Goal: Task Accomplishment & Management: Manage account settings

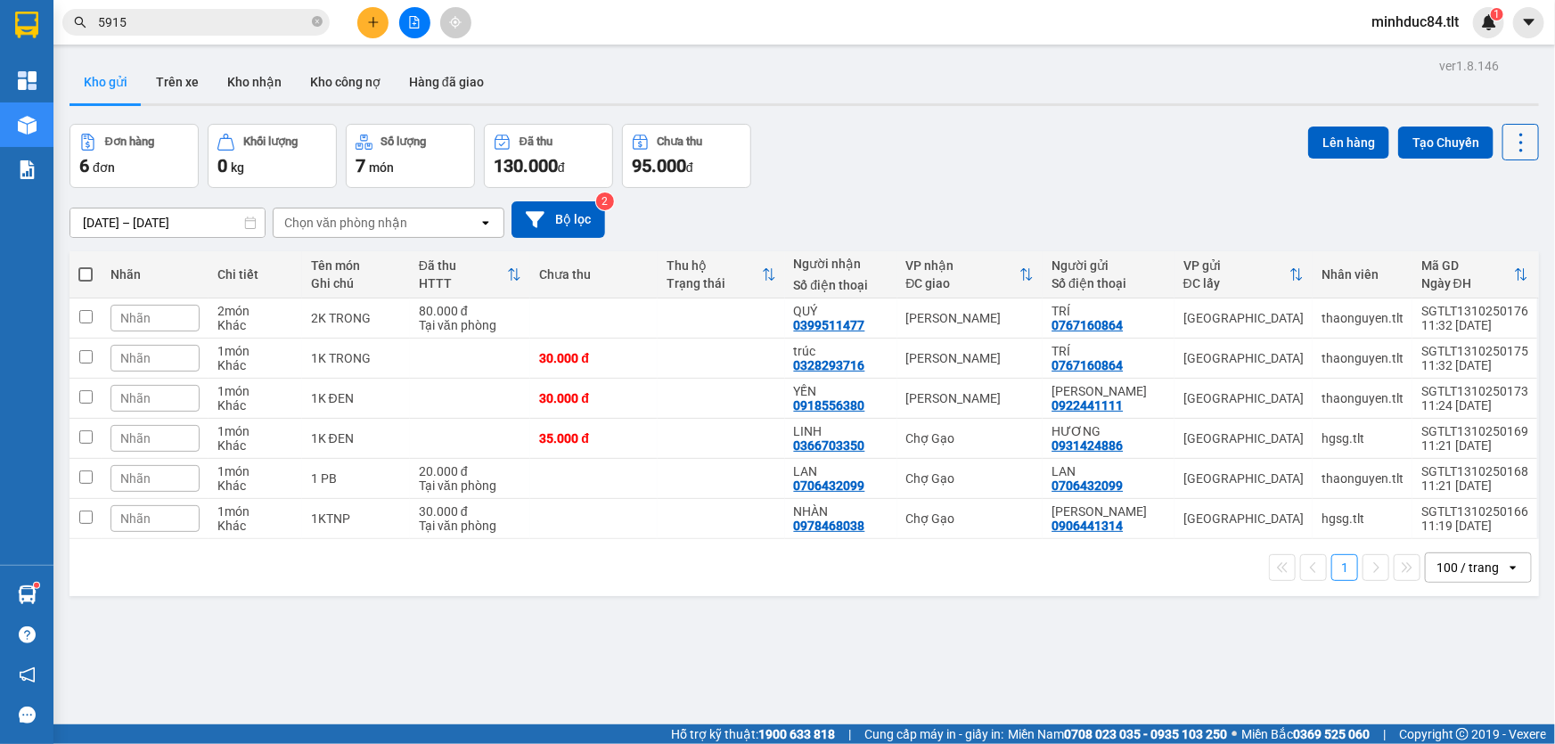
click at [1523, 137] on button at bounding box center [1521, 142] width 37 height 37
click at [1466, 250] on span "Làm mới" at bounding box center [1484, 254] width 49 height 18
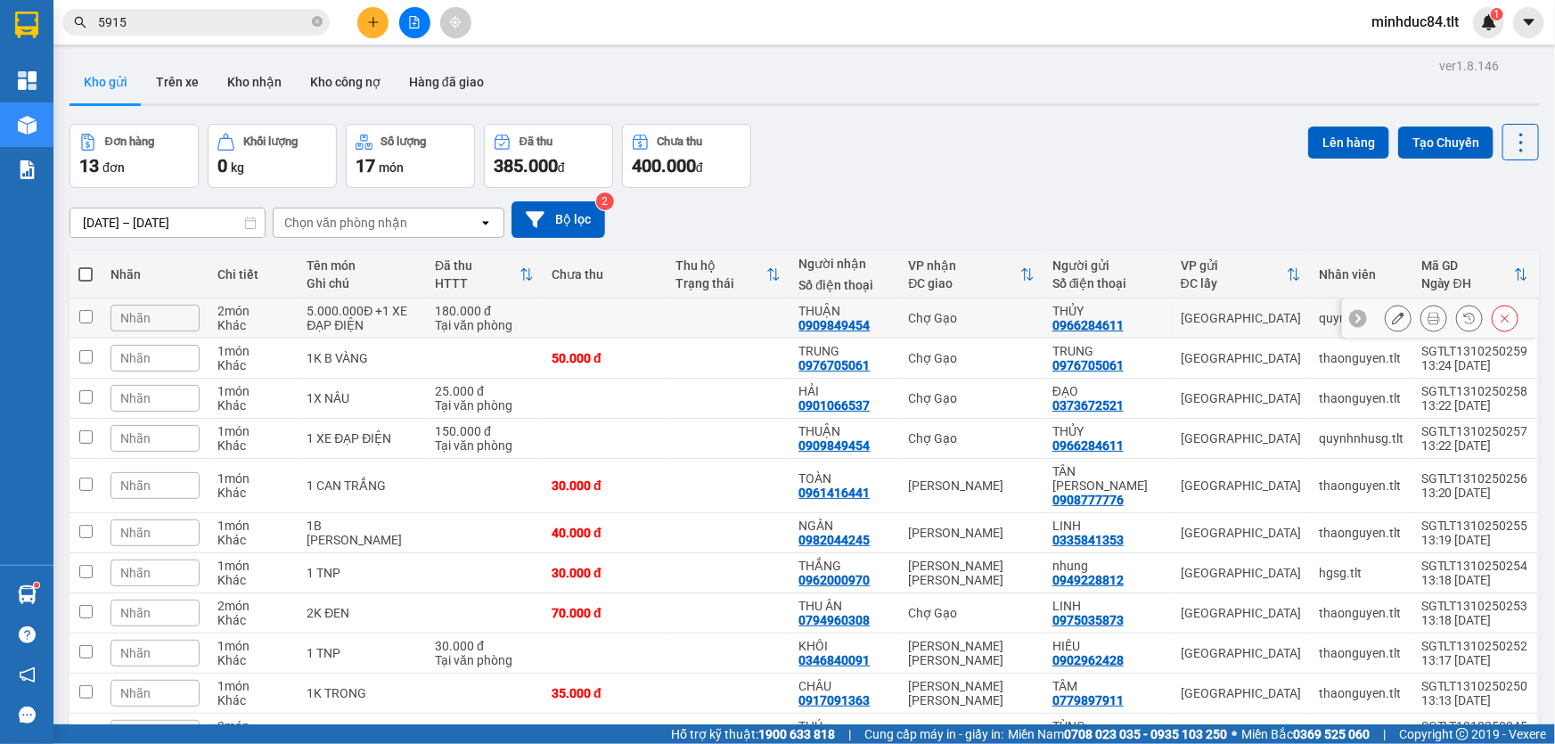
click at [1428, 321] on icon at bounding box center [1434, 318] width 12 height 12
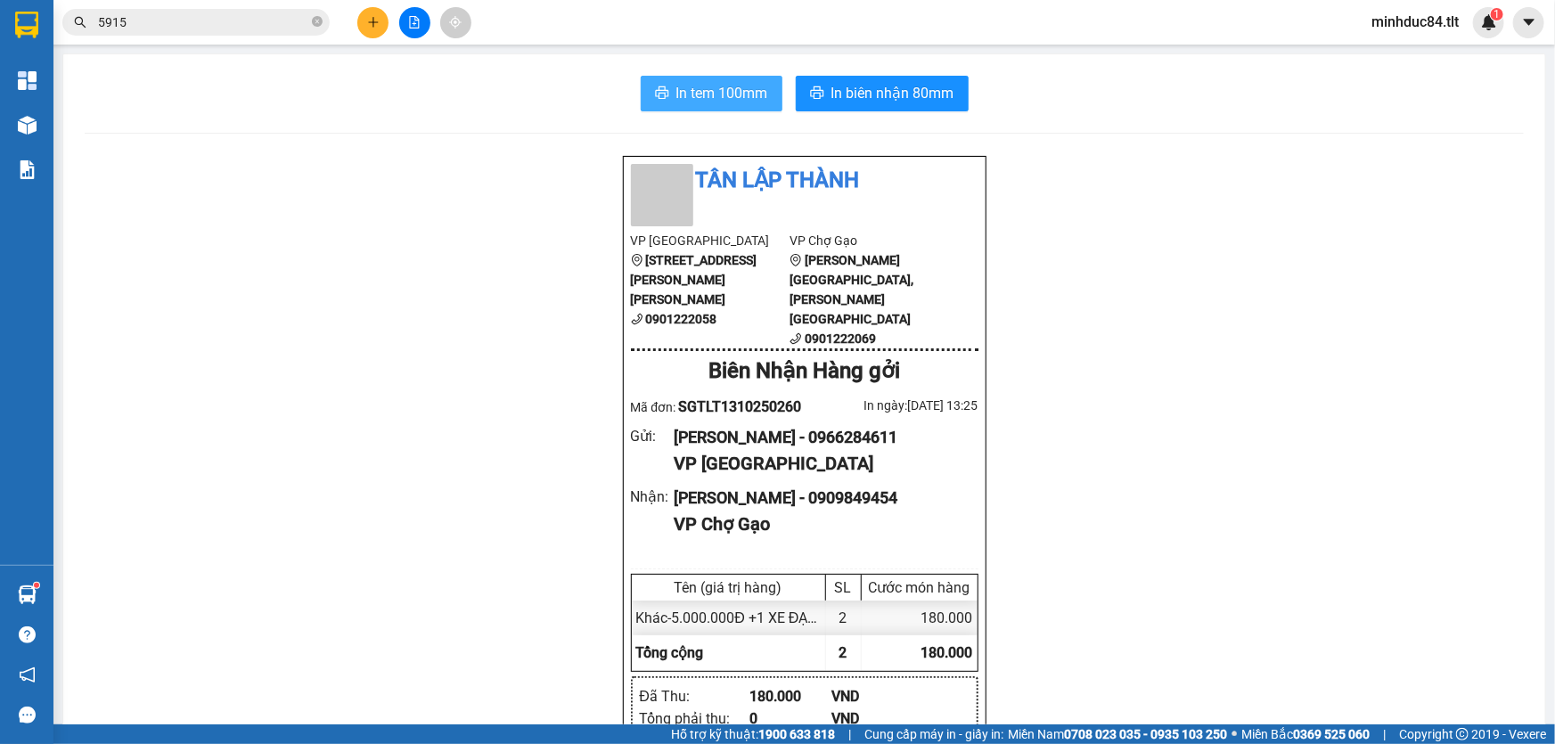
click at [678, 85] on span "In tem 100mm" at bounding box center [722, 93] width 92 height 22
click at [897, 82] on span "In biên nhận 80mm" at bounding box center [892, 93] width 123 height 22
click at [201, 23] on input "5915" at bounding box center [203, 22] width 210 height 20
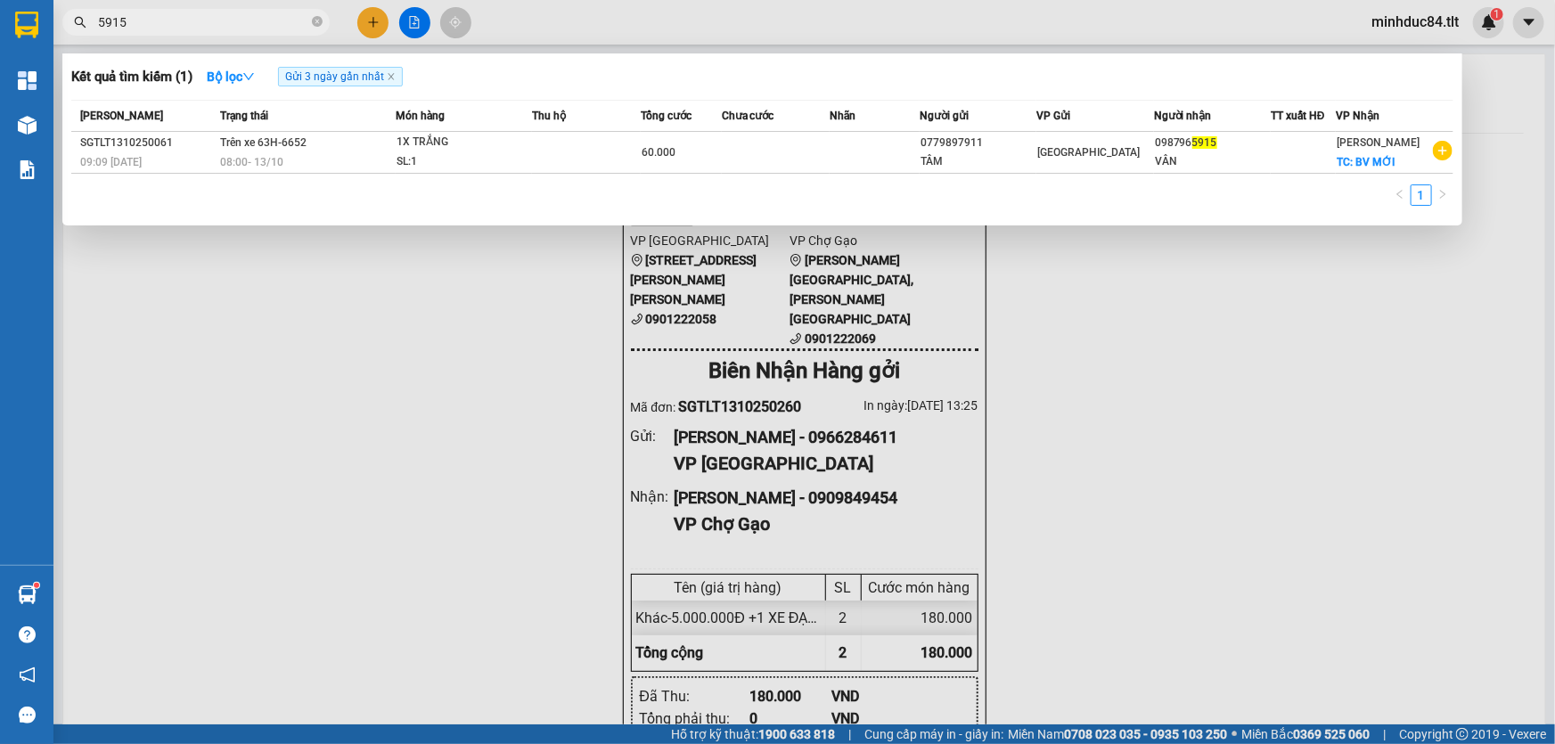
click at [201, 23] on input "5915" at bounding box center [203, 22] width 210 height 20
type input "48440"
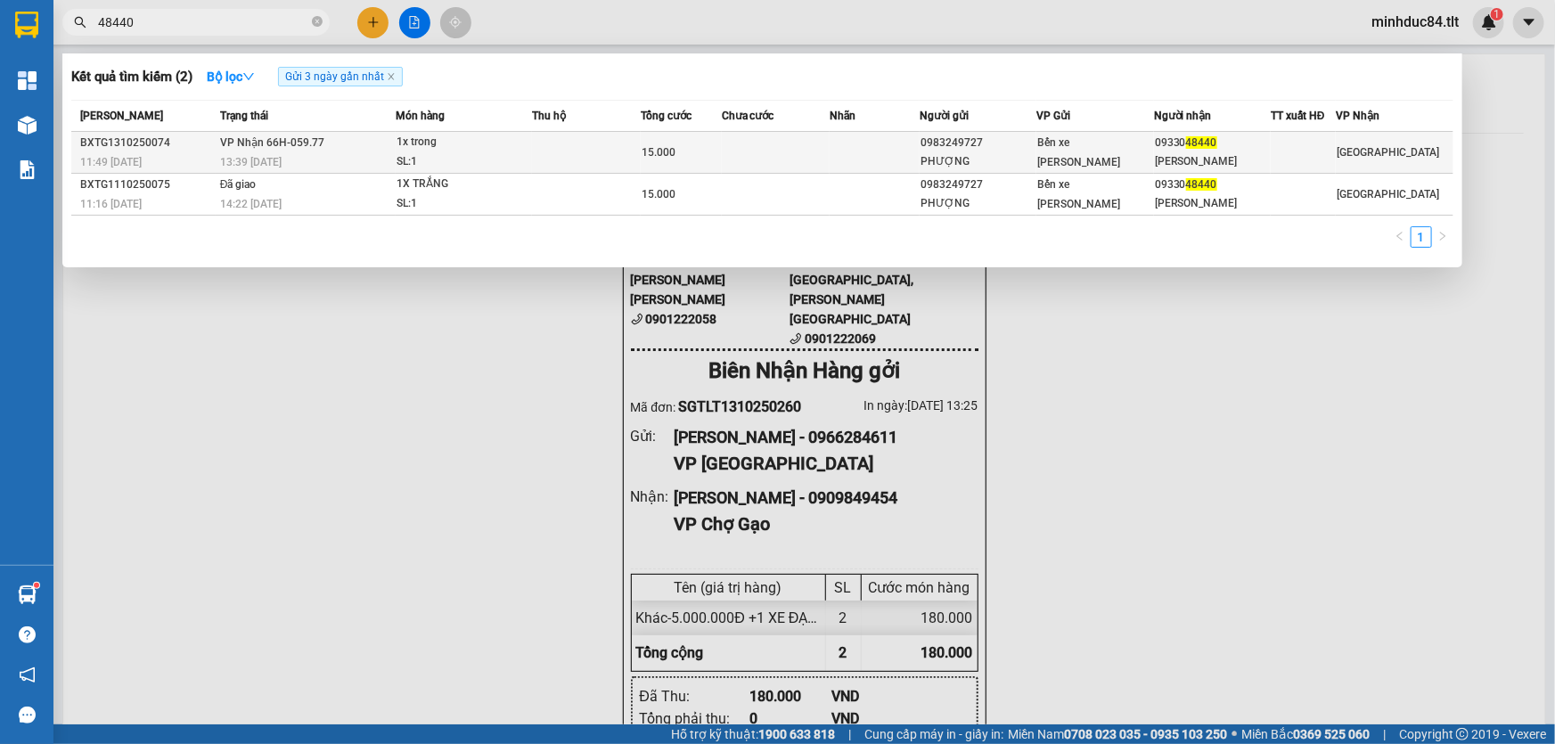
click at [307, 140] on span "[PERSON_NAME] 66H-059.77" at bounding box center [272, 142] width 104 height 12
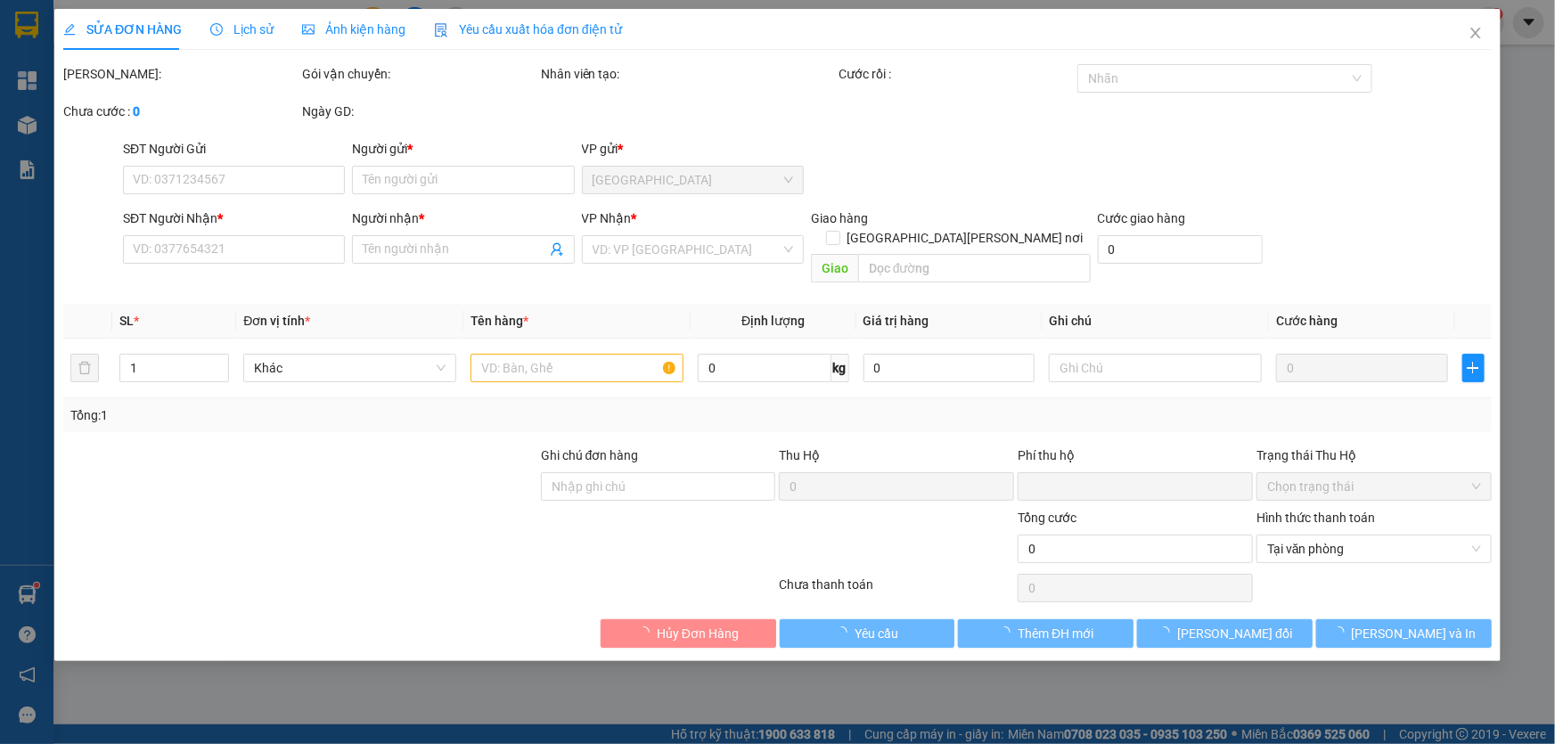
type input "0983249727"
type input "PHƯỢNG"
type input "0933048440"
type input "[PERSON_NAME]"
type input "0"
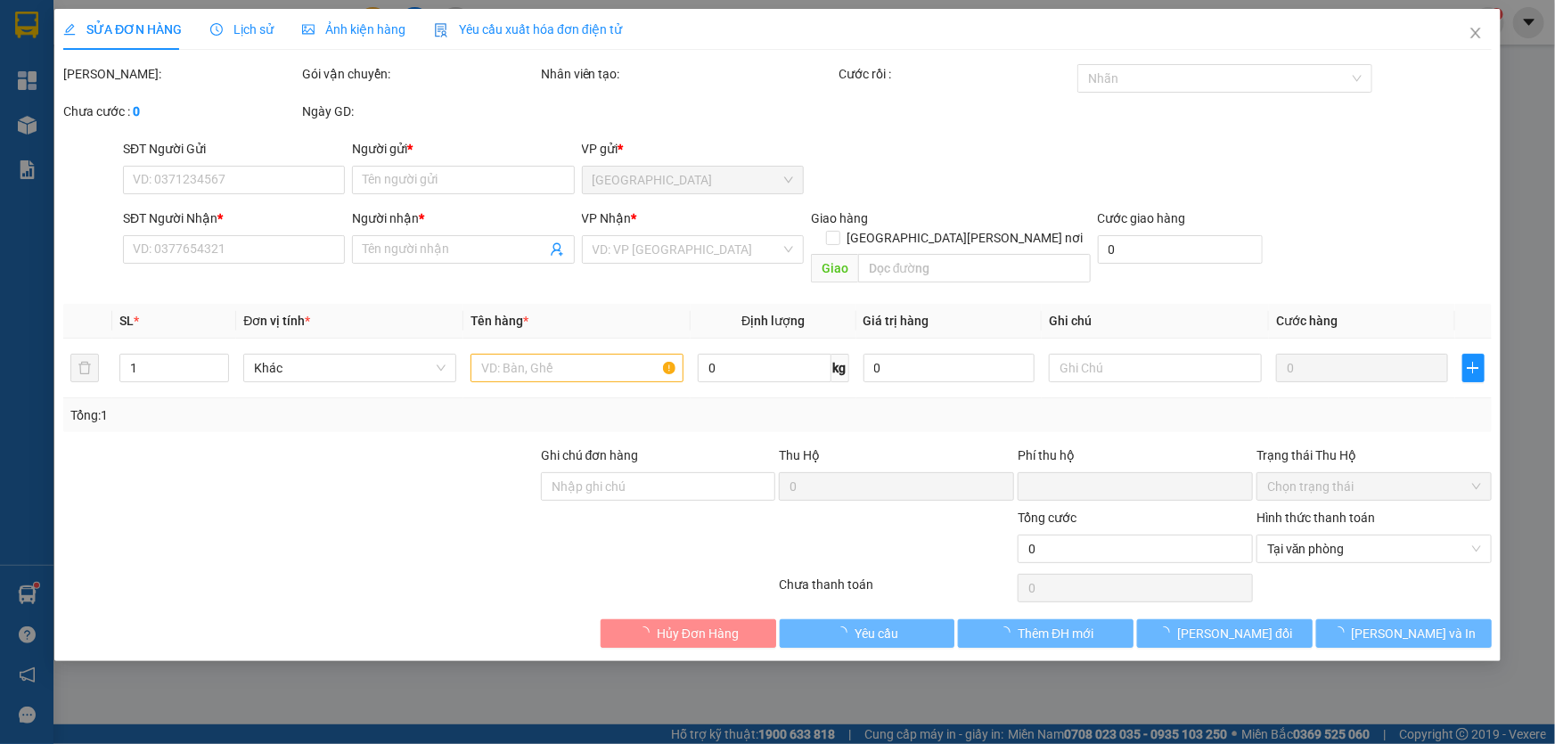
type input "15.000"
click at [870, 630] on div "SỬA ĐƠN HÀNG Lịch sử [PERSON_NAME] hàng Yêu cầu xuất [PERSON_NAME] điện tử Tota…" at bounding box center [777, 335] width 1446 height 652
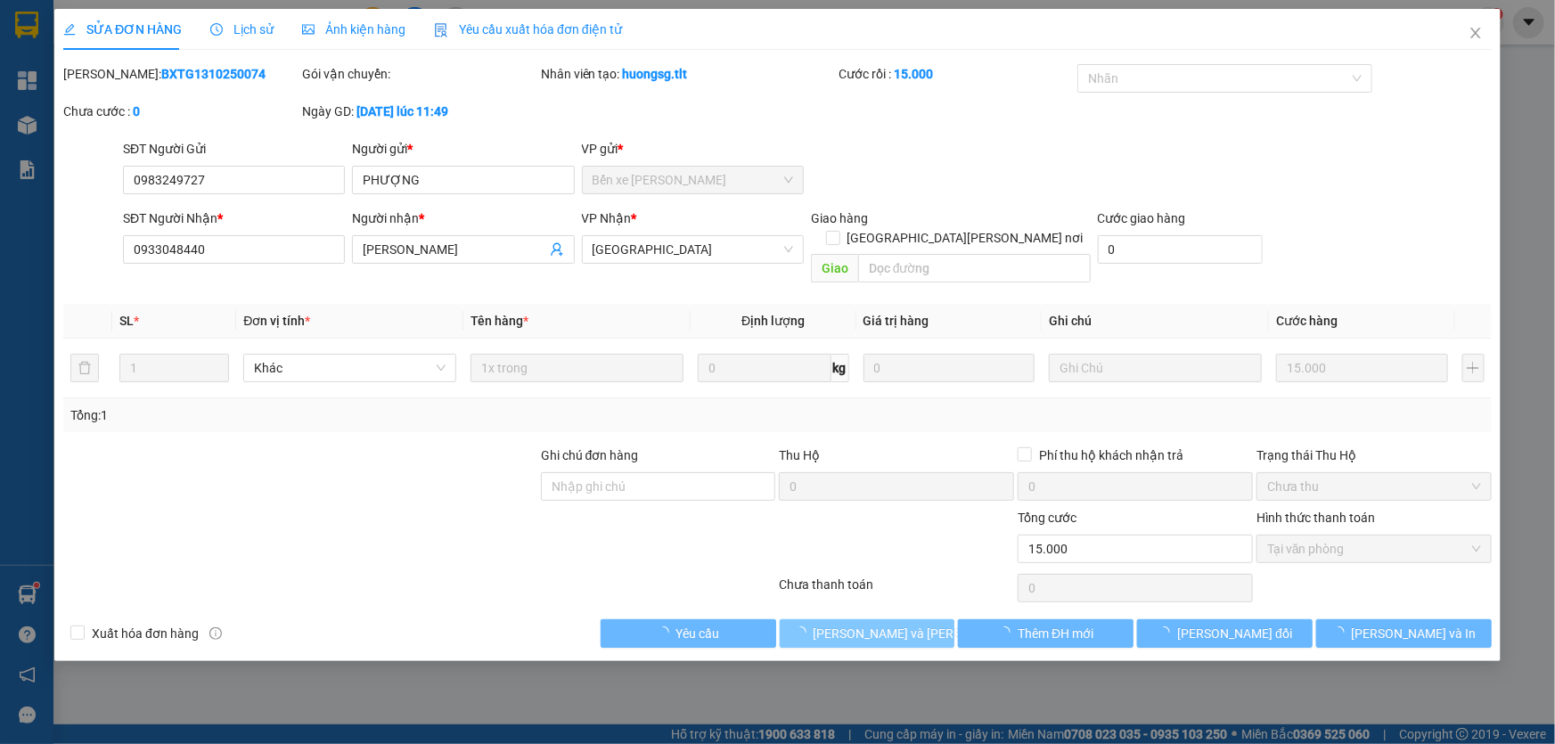
click at [846, 624] on span "[PERSON_NAME] và [PERSON_NAME] hàng" at bounding box center [934, 634] width 241 height 20
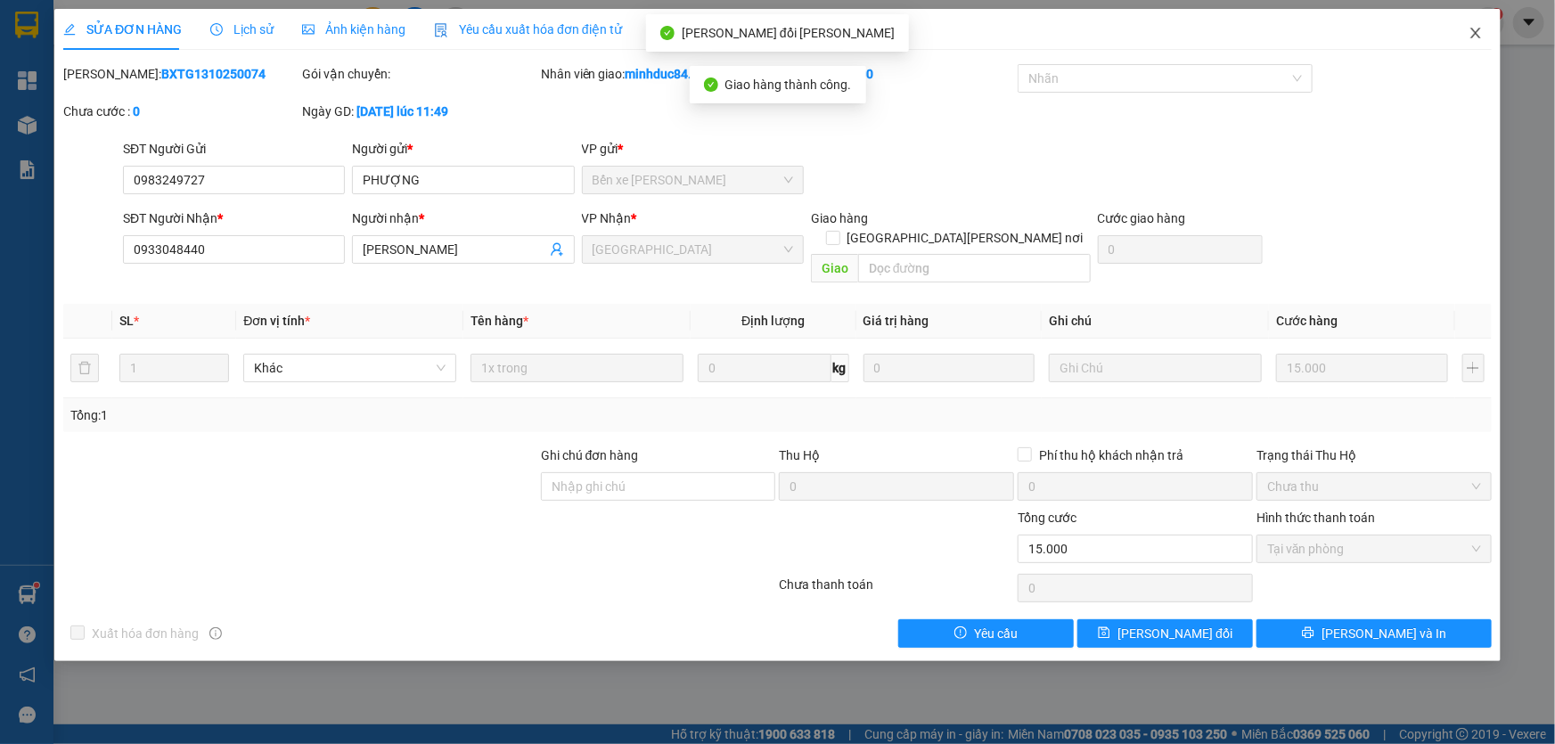
click at [1483, 17] on span "Close" at bounding box center [1476, 34] width 50 height 50
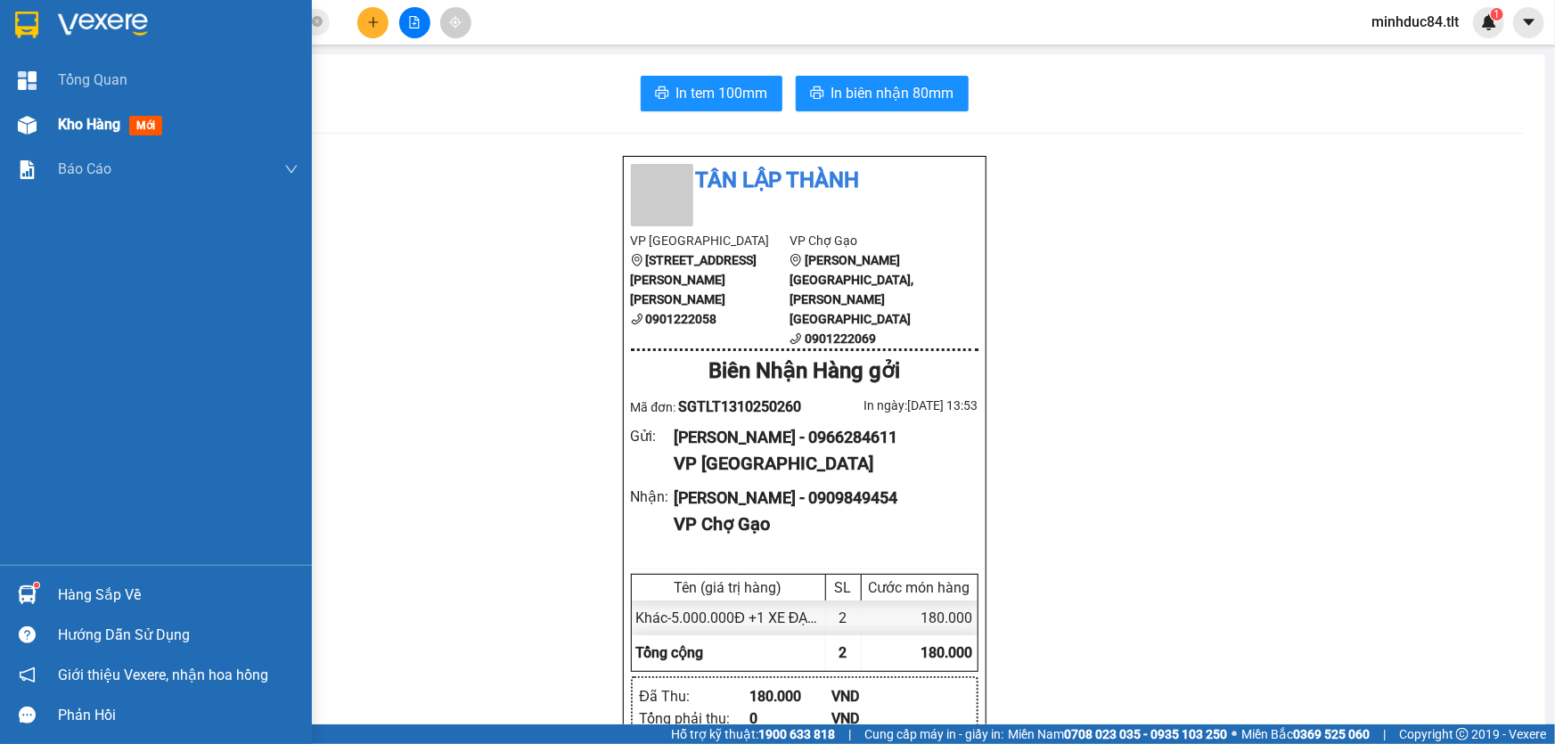
click at [91, 119] on span "Kho hàng" at bounding box center [89, 124] width 62 height 17
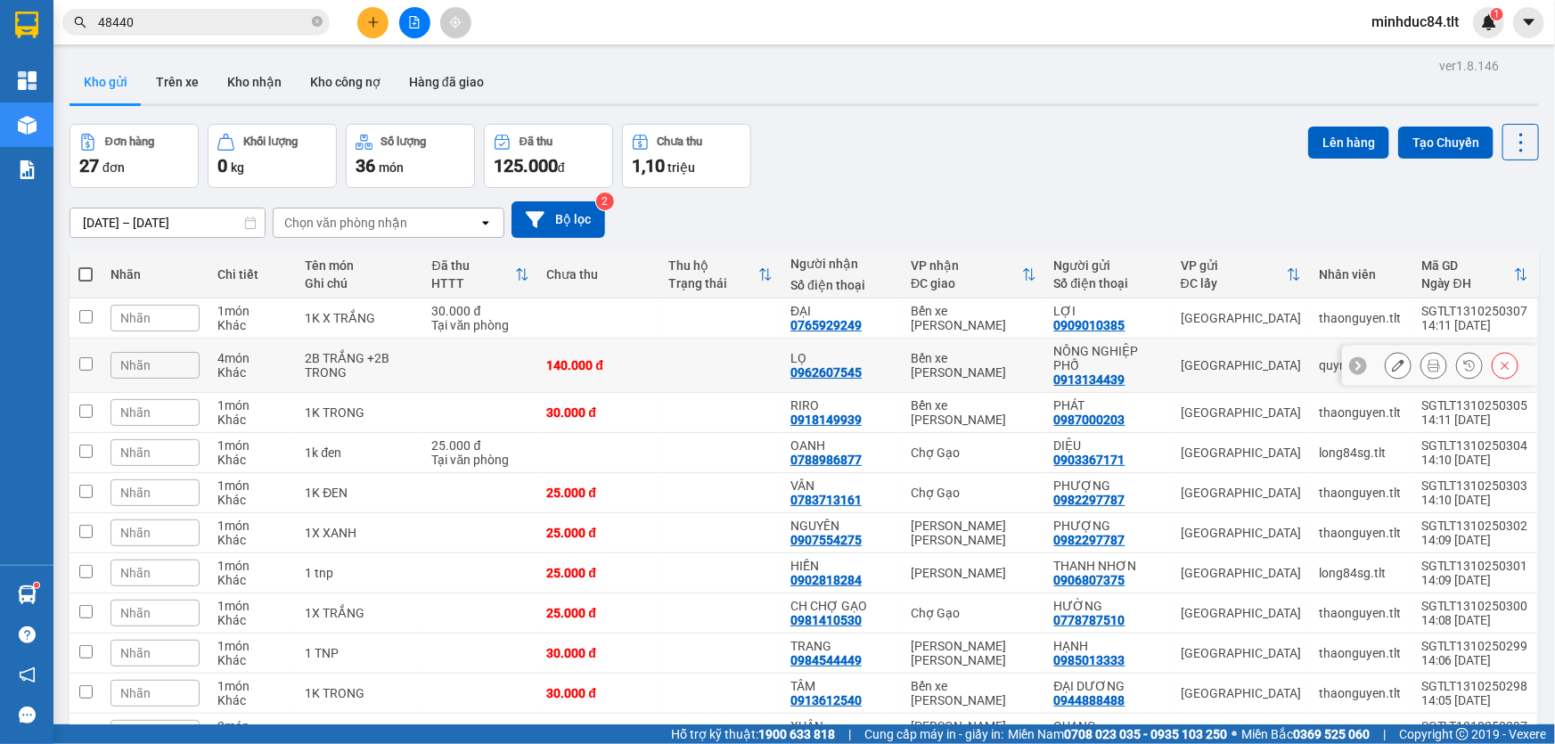
click at [1421, 356] on button at bounding box center [1433, 365] width 25 height 31
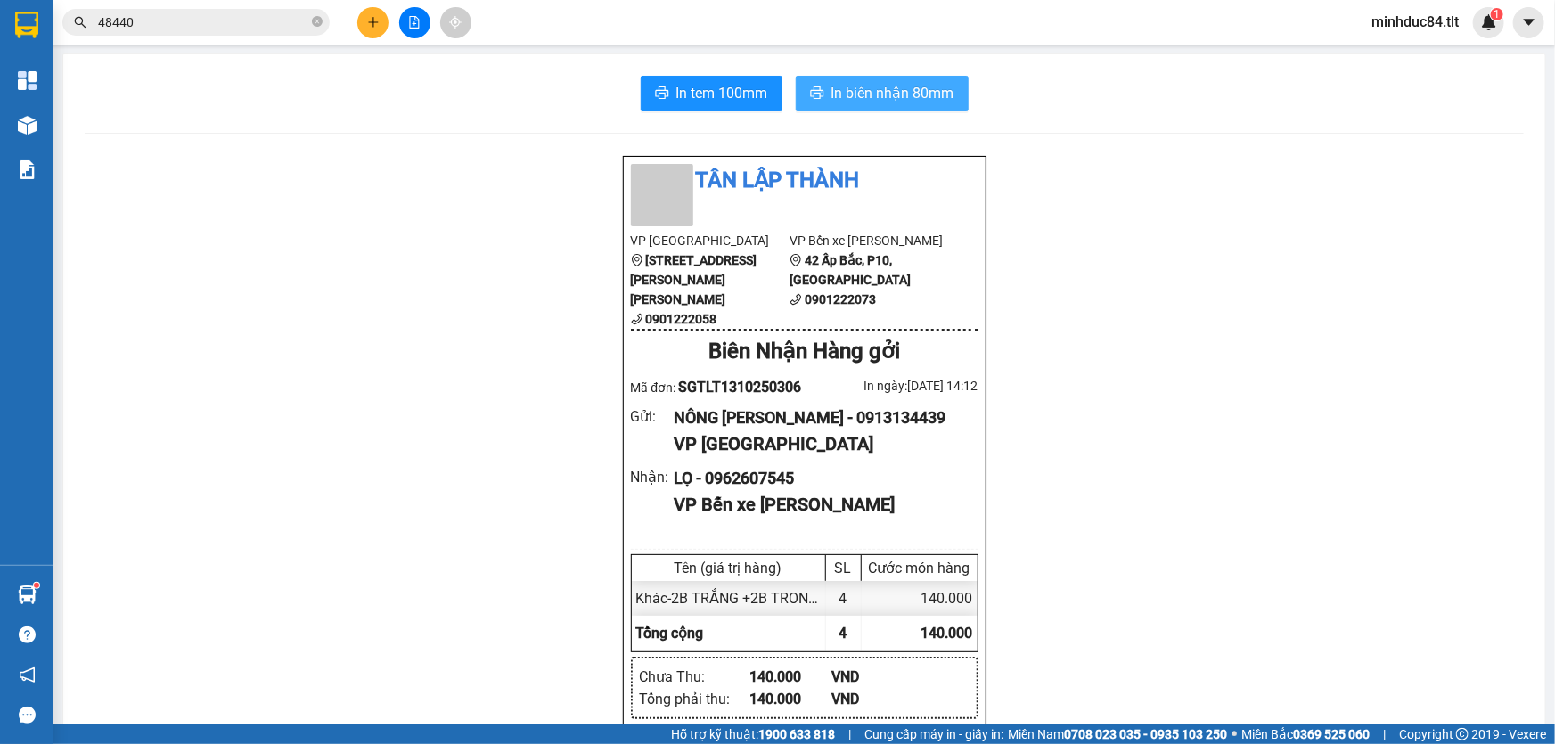
click at [910, 103] on span "In biên nhận 80mm" at bounding box center [892, 93] width 123 height 22
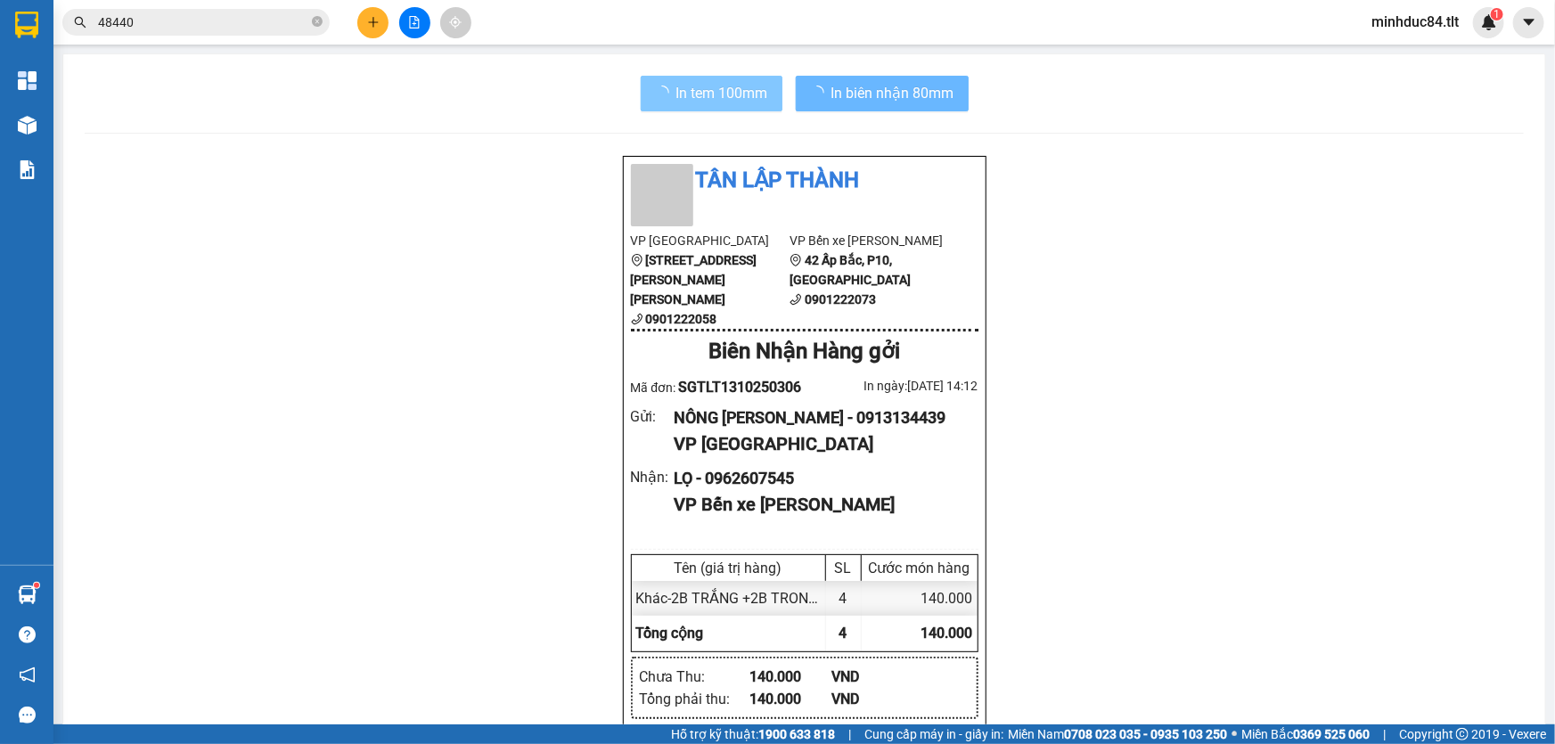
click at [708, 103] on span "In tem 100mm" at bounding box center [722, 93] width 92 height 22
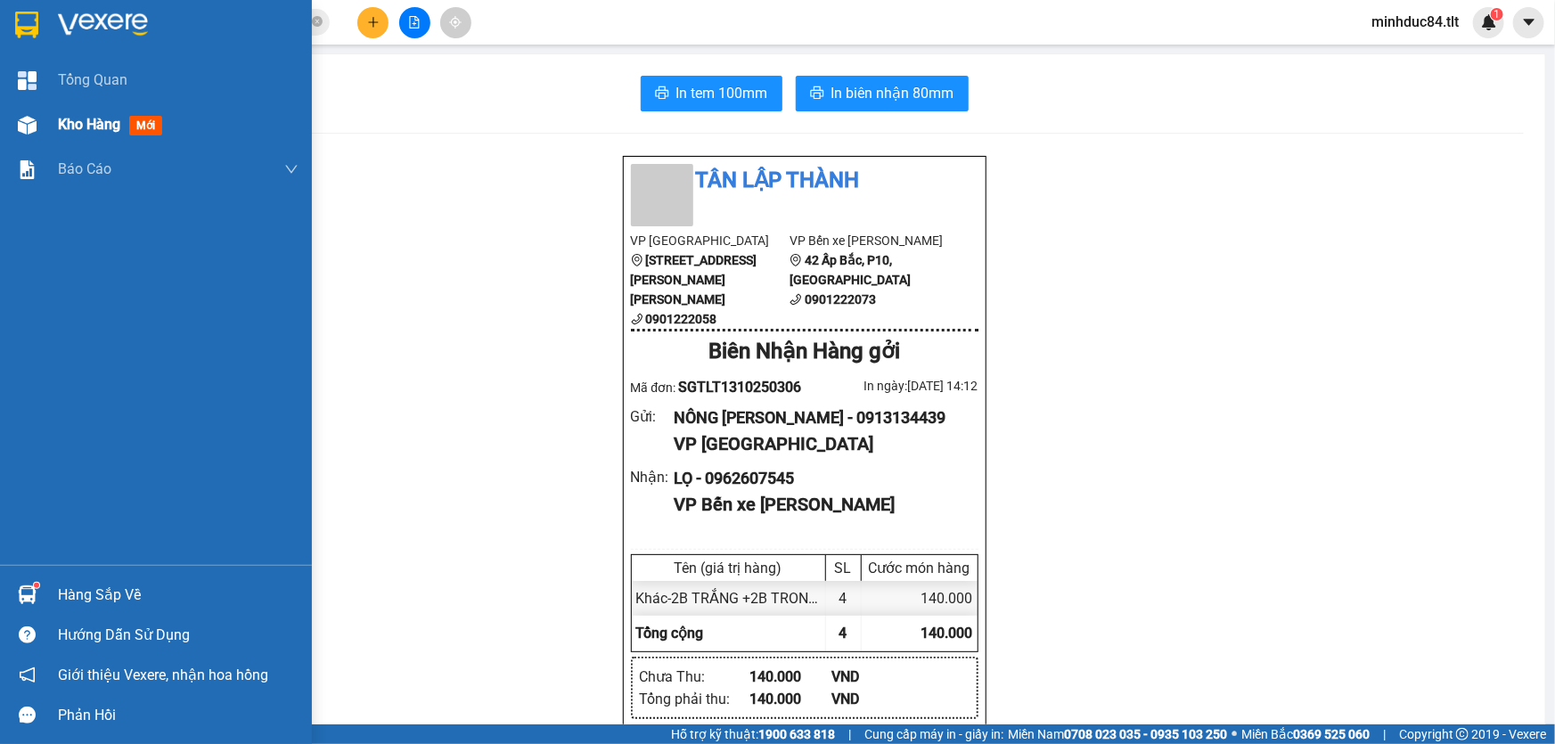
click at [49, 135] on div "Kho hàng mới" at bounding box center [156, 124] width 312 height 45
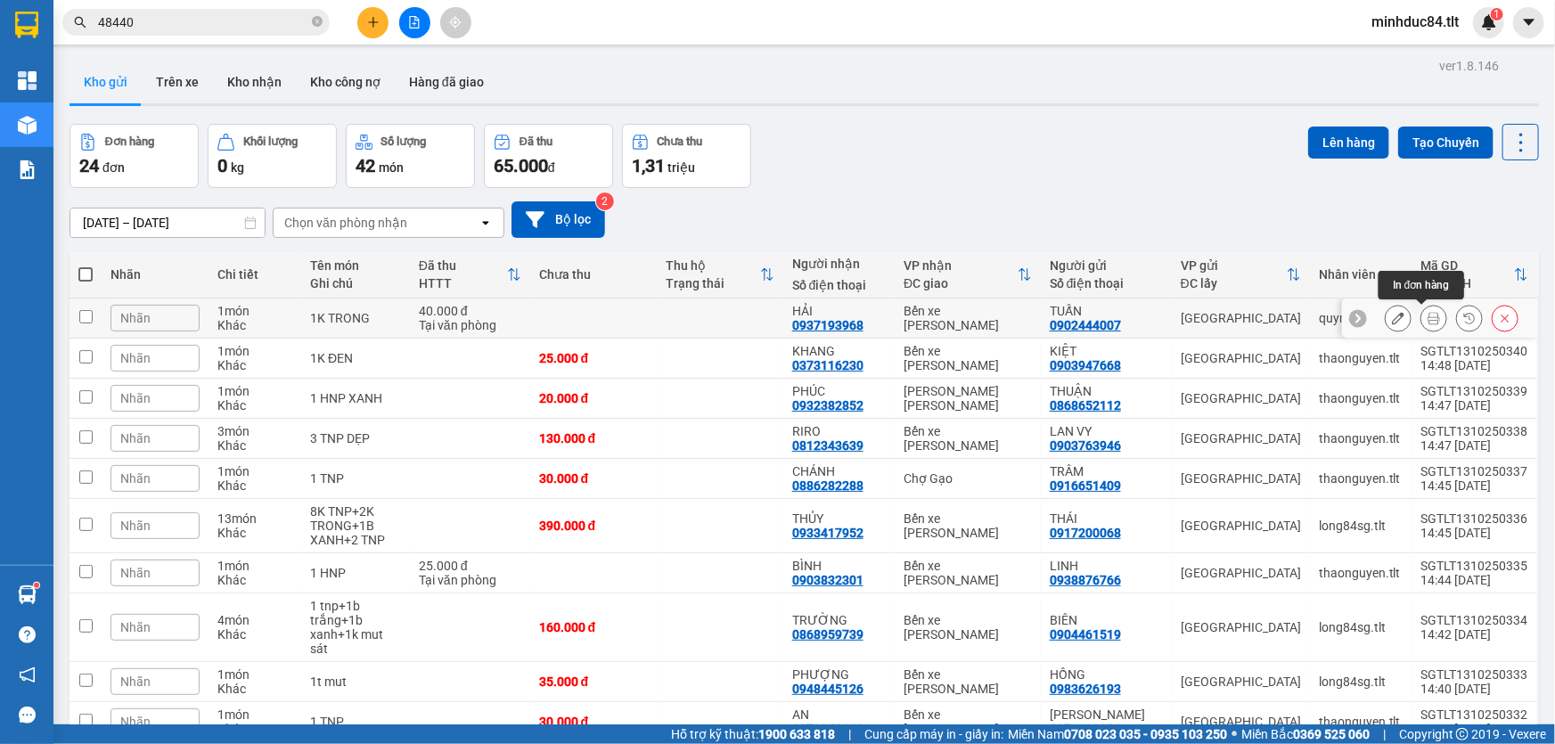
click at [1428, 315] on icon at bounding box center [1434, 318] width 12 height 12
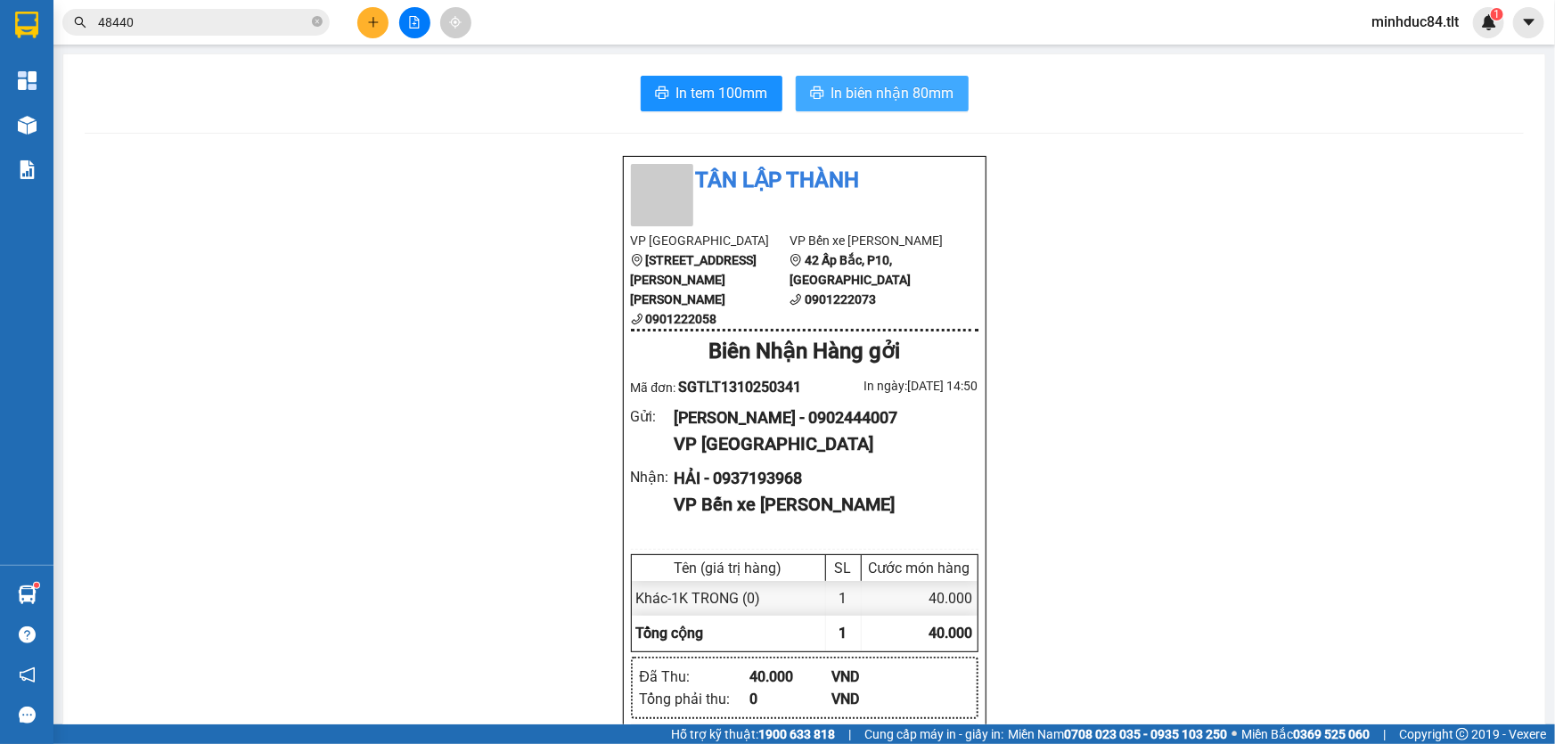
click at [881, 91] on span "In biên nhận 80mm" at bounding box center [892, 93] width 123 height 22
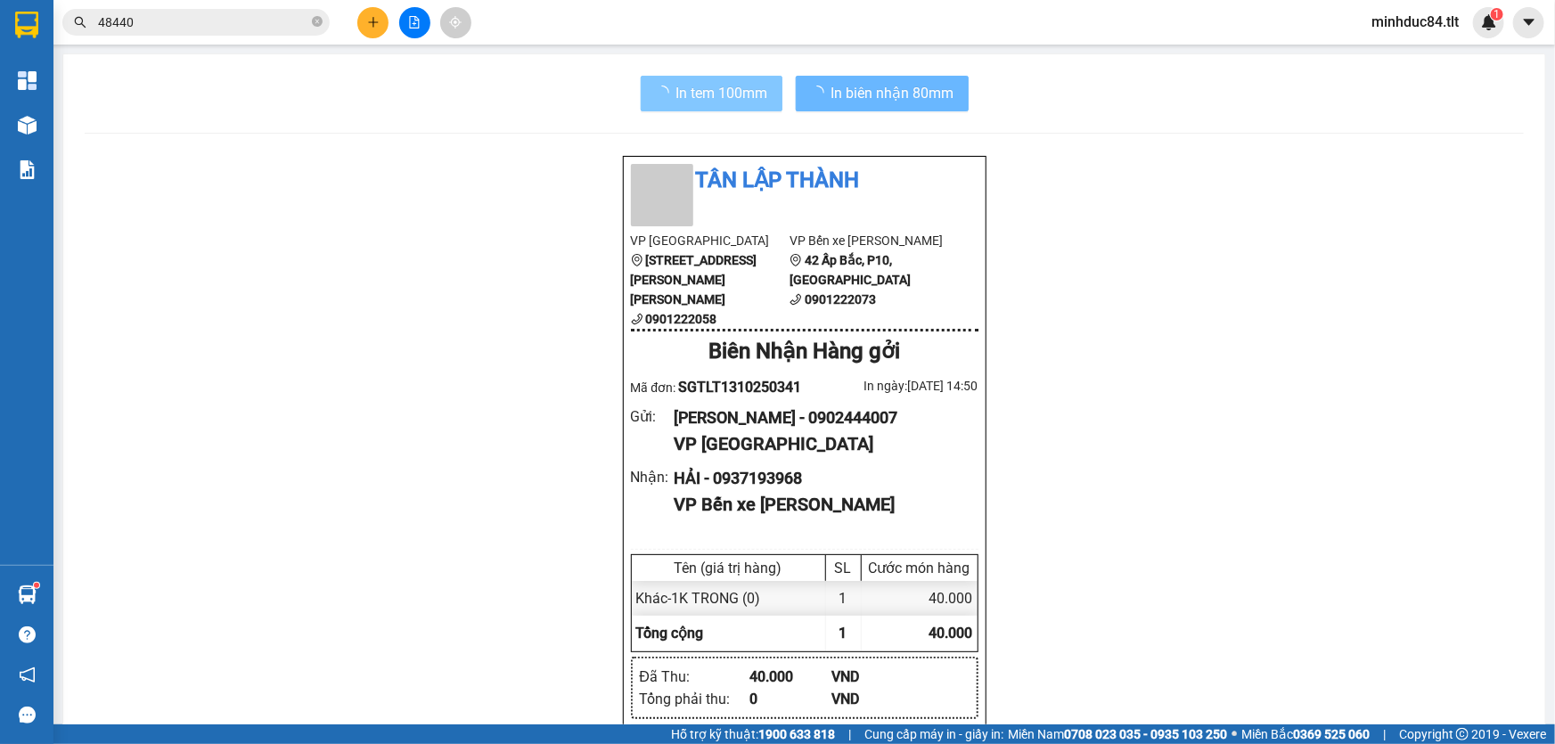
drag, startPoint x: 700, startPoint y: 86, endPoint x: 744, endPoint y: 150, distance: 78.1
click at [700, 86] on span "In tem 100mm" at bounding box center [722, 93] width 92 height 22
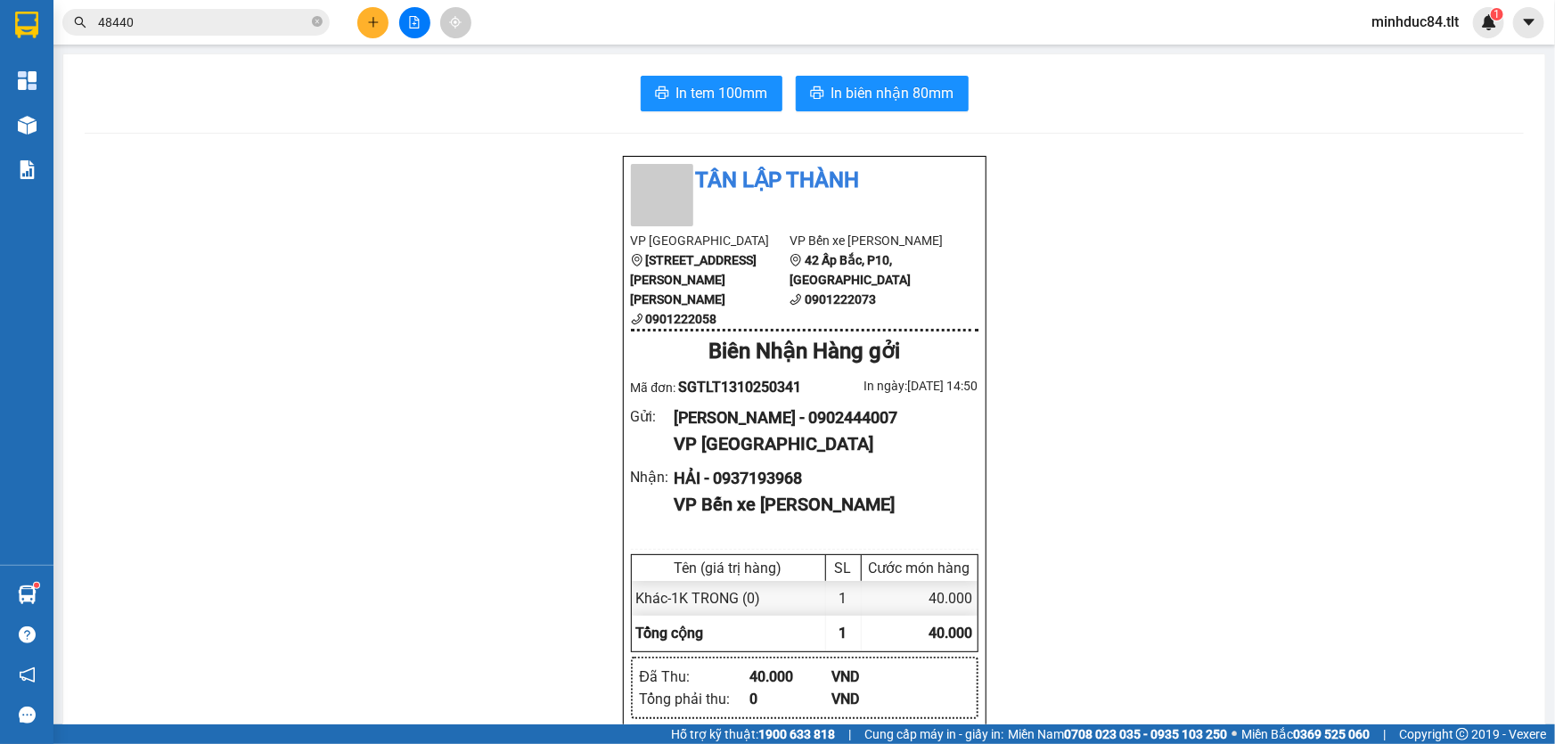
click at [182, 20] on input "48440" at bounding box center [203, 22] width 210 height 20
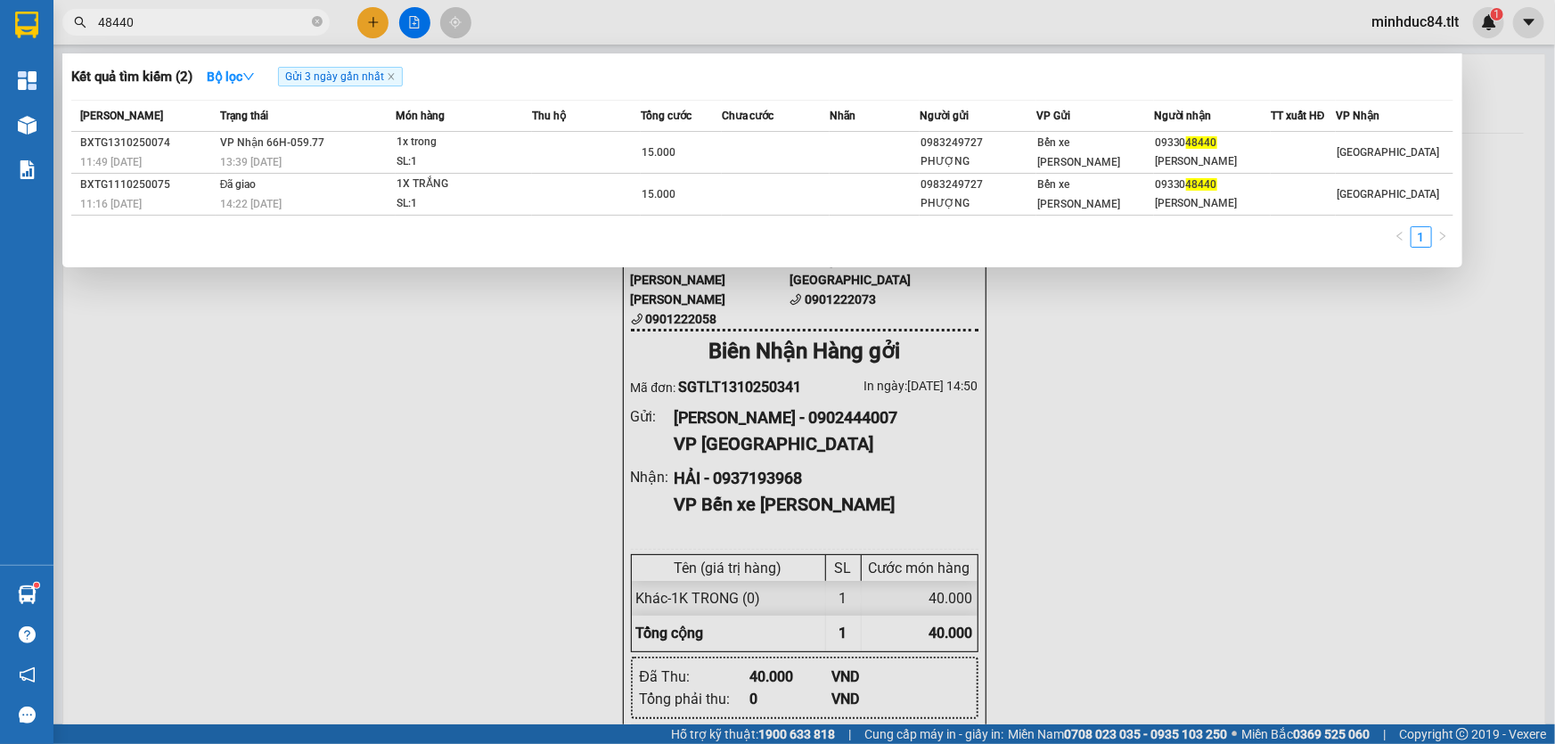
click at [179, 20] on input "48440" at bounding box center [203, 22] width 210 height 20
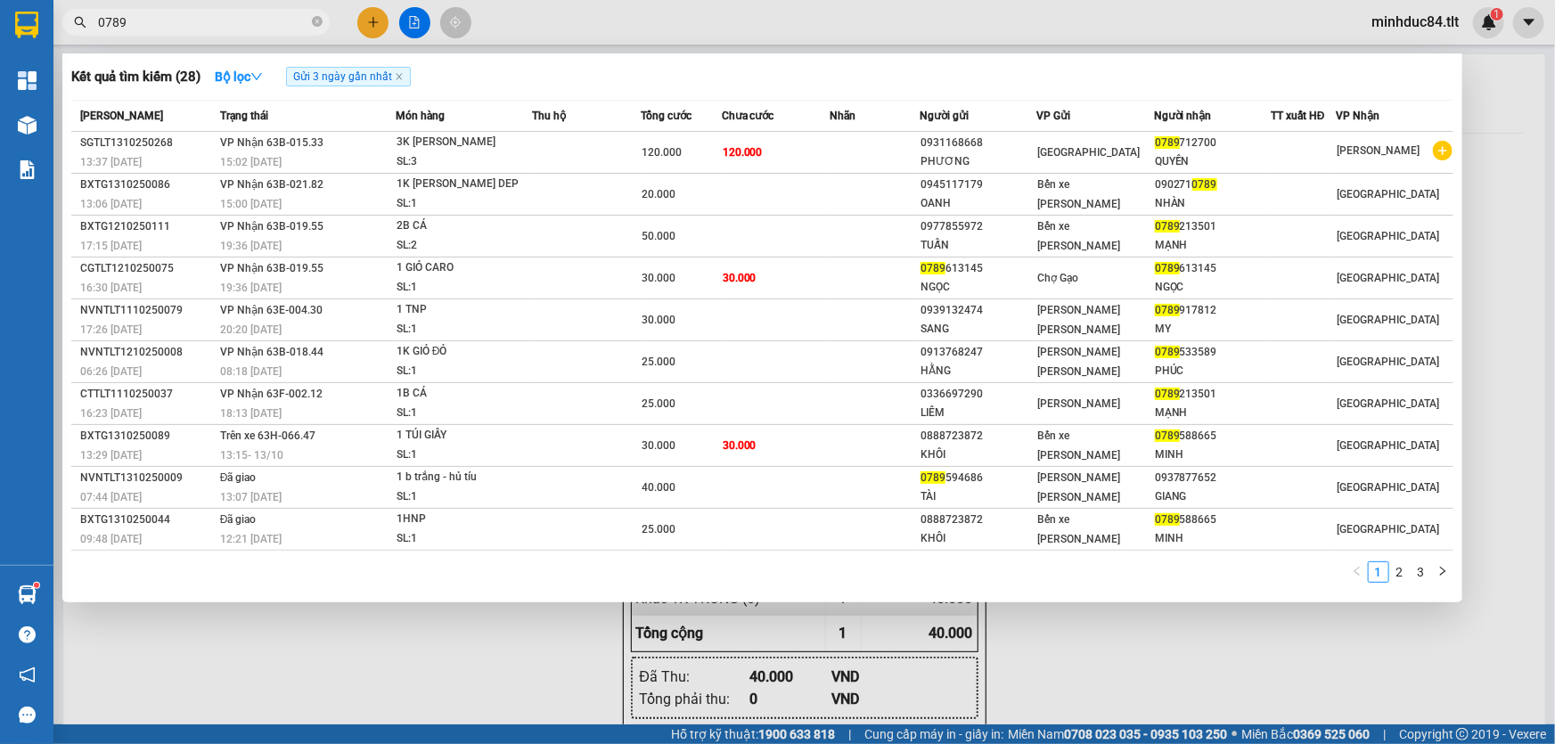
click at [157, 3] on div at bounding box center [777, 372] width 1555 height 744
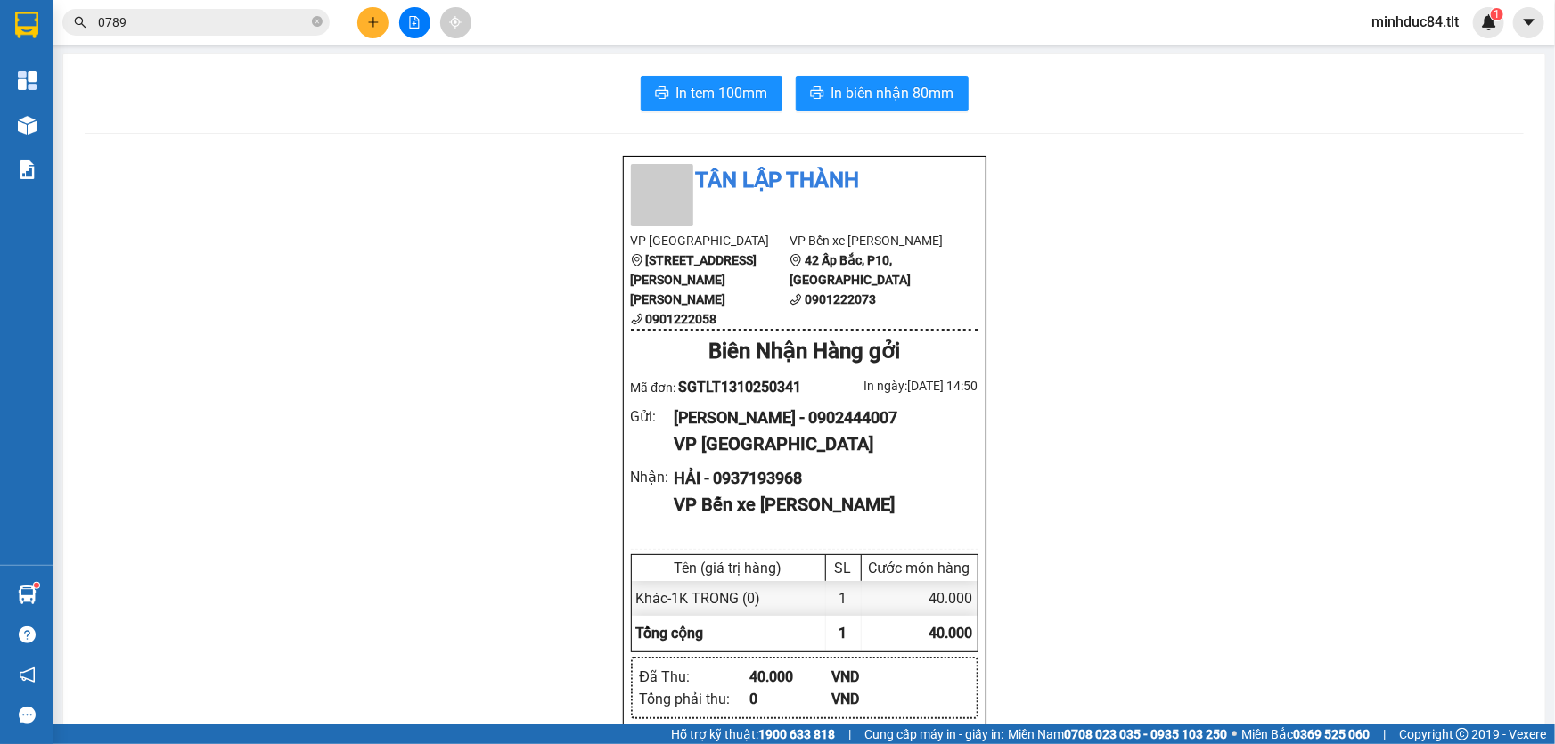
click at [160, 11] on span "0789" at bounding box center [195, 22] width 267 height 27
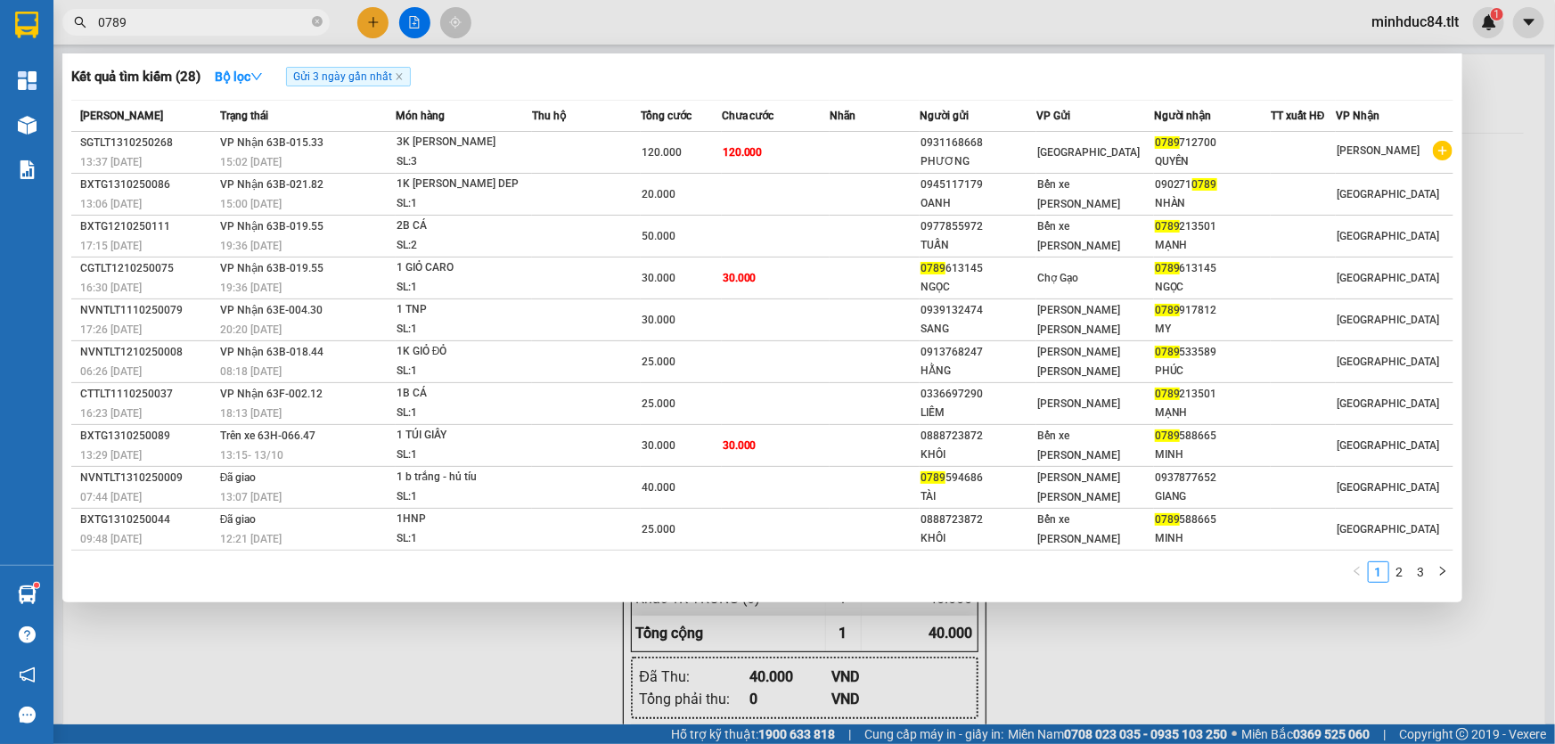
click at [160, 10] on span "0789" at bounding box center [195, 22] width 267 height 27
click at [155, 31] on input "0789" at bounding box center [203, 22] width 210 height 20
click at [151, 32] on span "0789" at bounding box center [195, 22] width 267 height 27
click at [151, 15] on input "0789" at bounding box center [203, 22] width 210 height 20
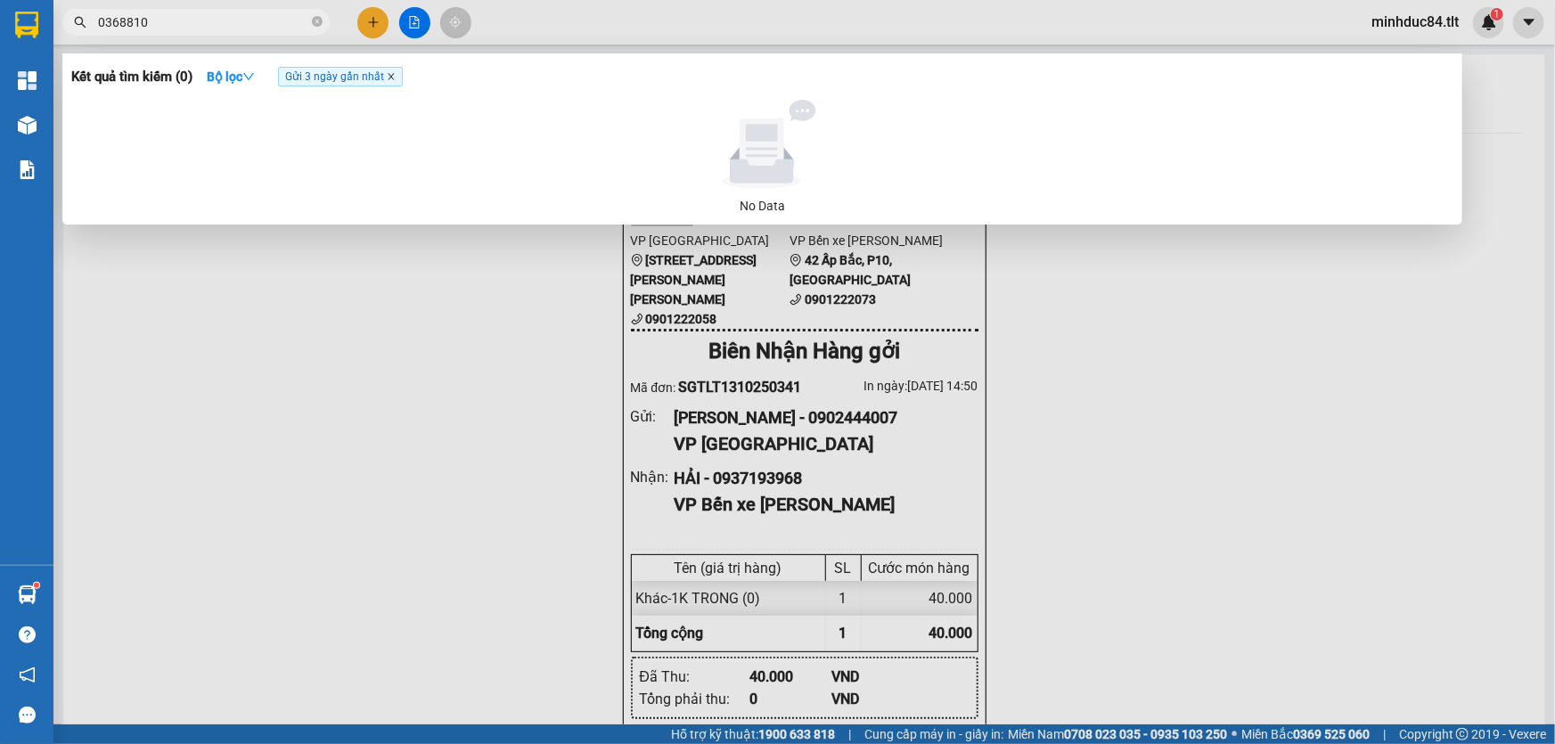
click at [392, 72] on icon "close" at bounding box center [391, 76] width 9 height 9
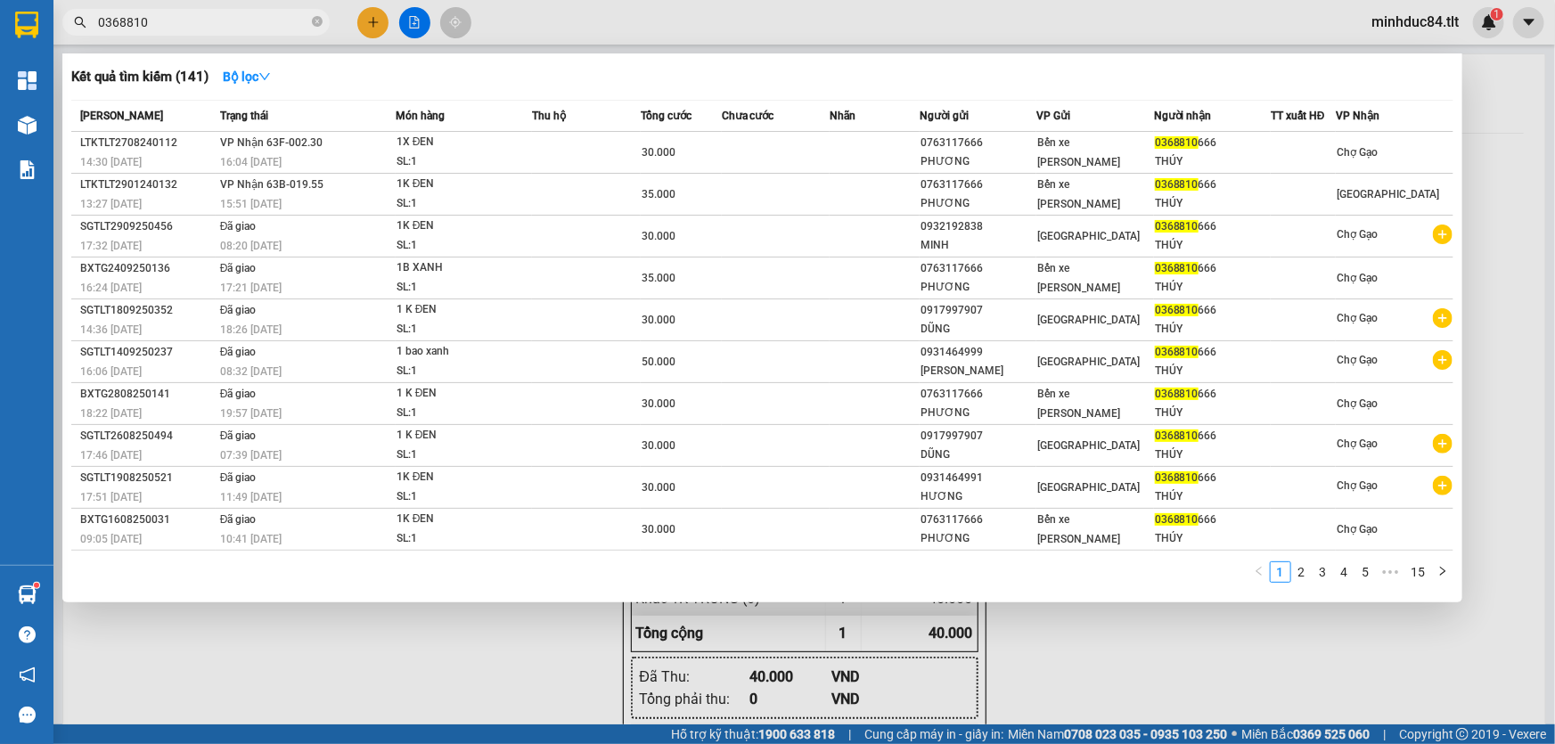
click at [169, 16] on input "0368810" at bounding box center [203, 22] width 210 height 20
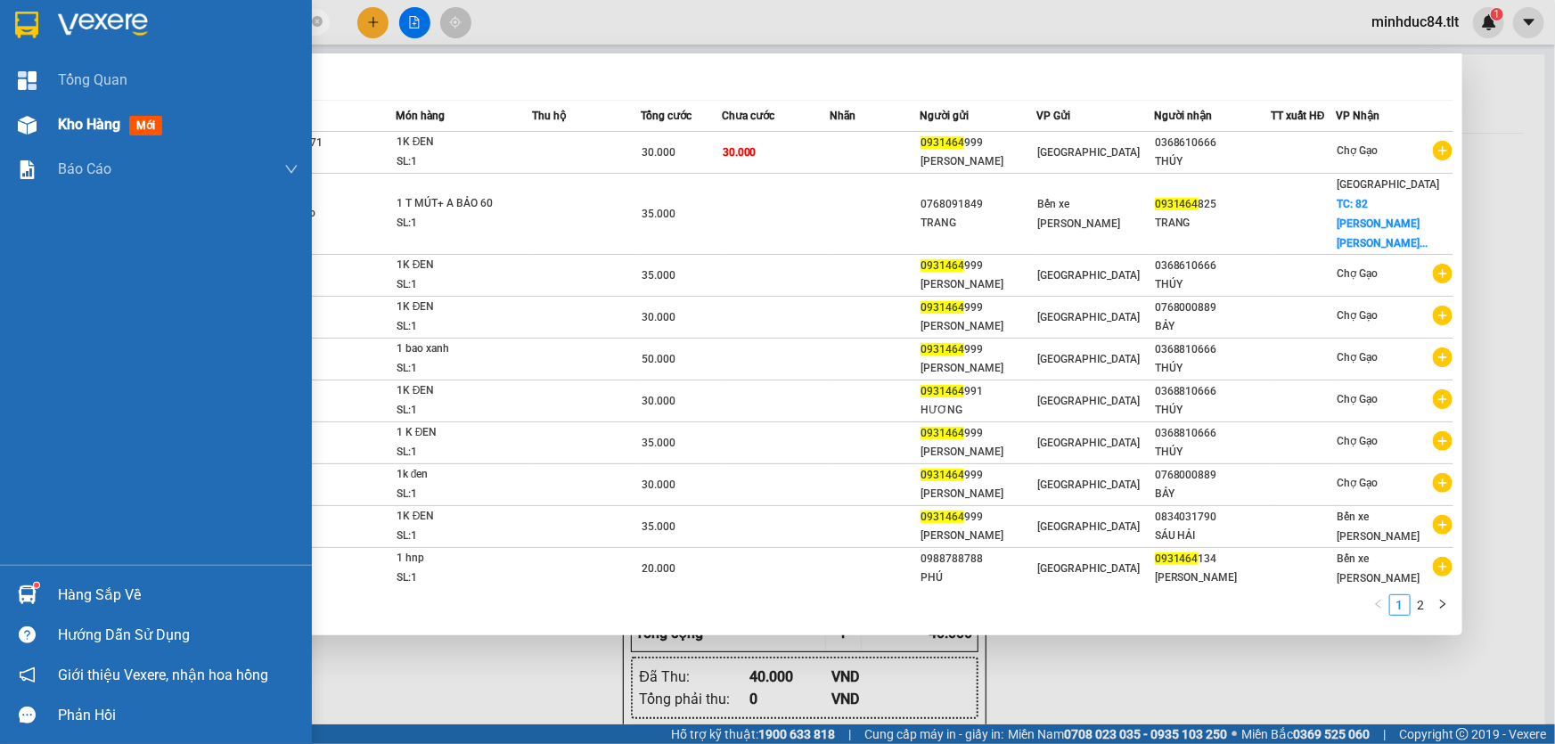
click at [53, 106] on div "Kho hàng mới" at bounding box center [156, 124] width 312 height 45
click at [1189, 664] on div at bounding box center [777, 372] width 1555 height 744
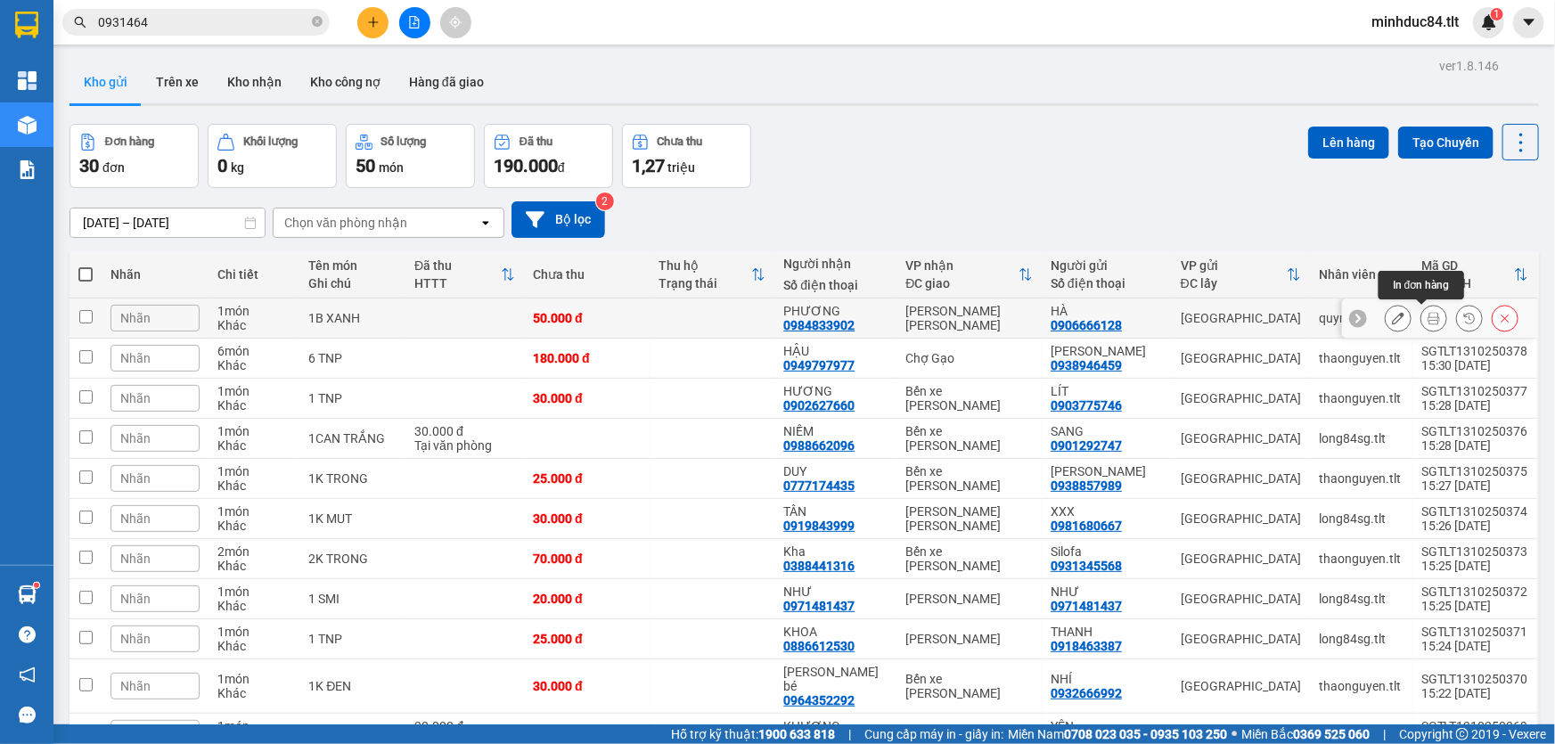
click at [1429, 316] on button at bounding box center [1433, 318] width 25 height 31
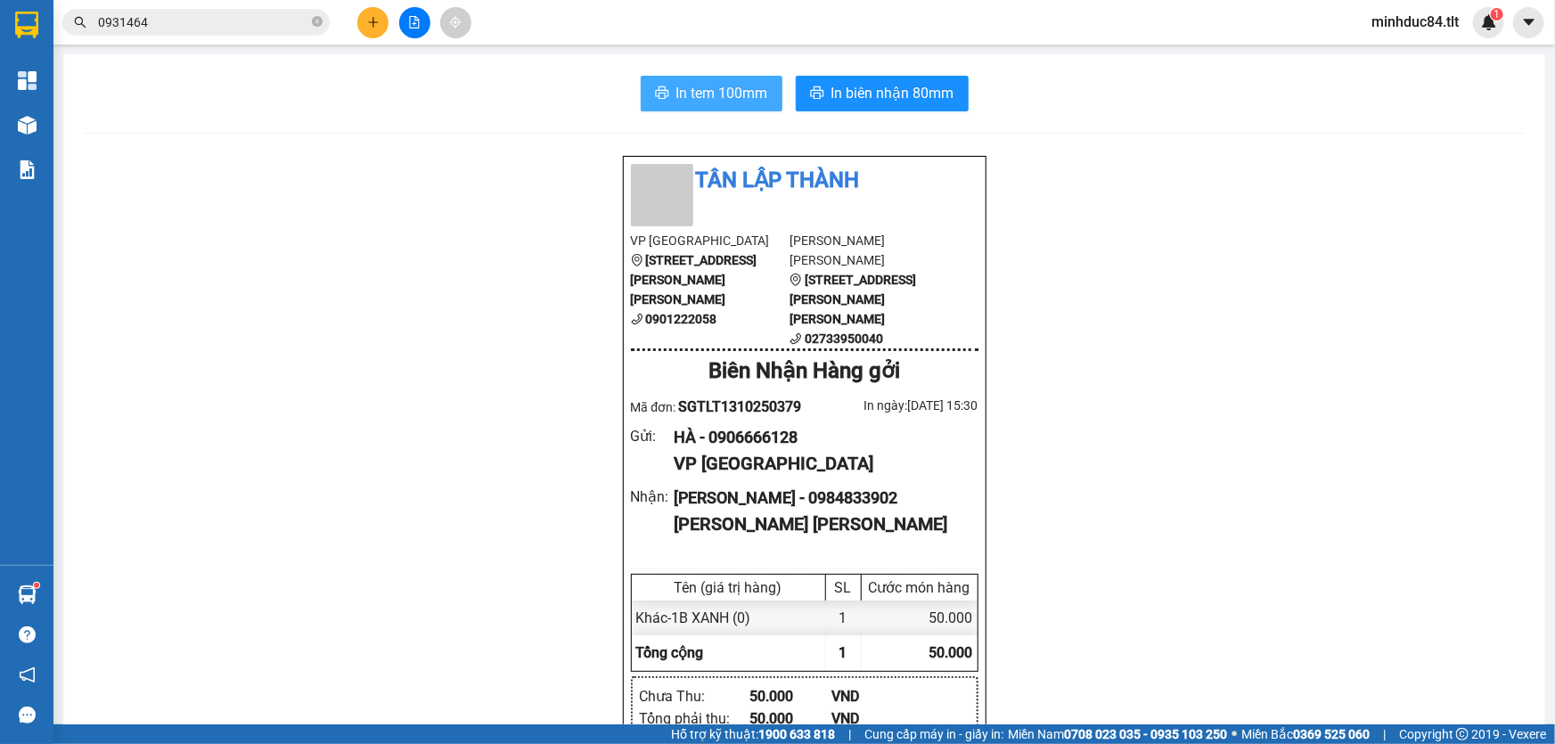
click at [766, 93] on button "In tem 100mm" at bounding box center [712, 94] width 142 height 36
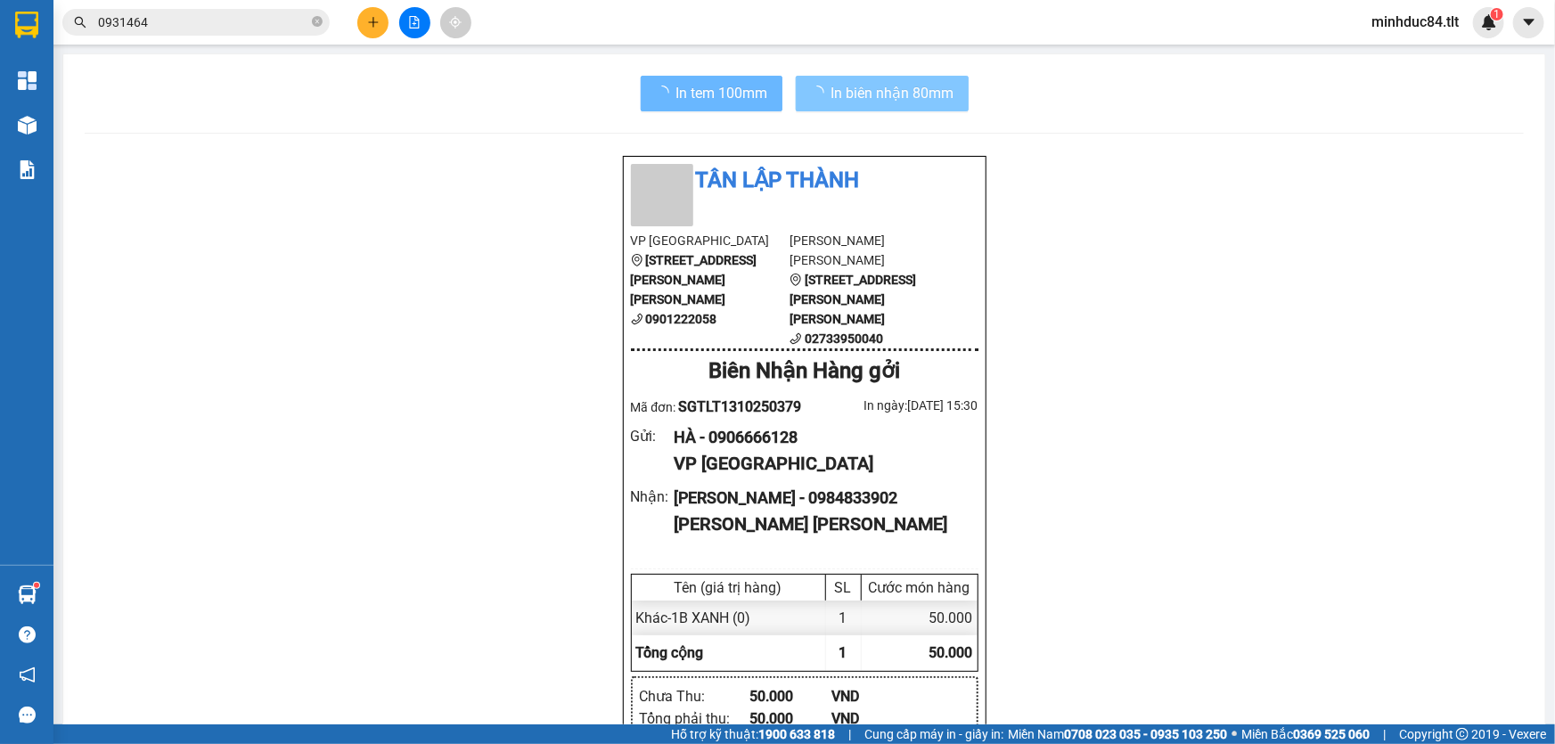
click at [852, 86] on span "In biên nhận 80mm" at bounding box center [892, 93] width 123 height 22
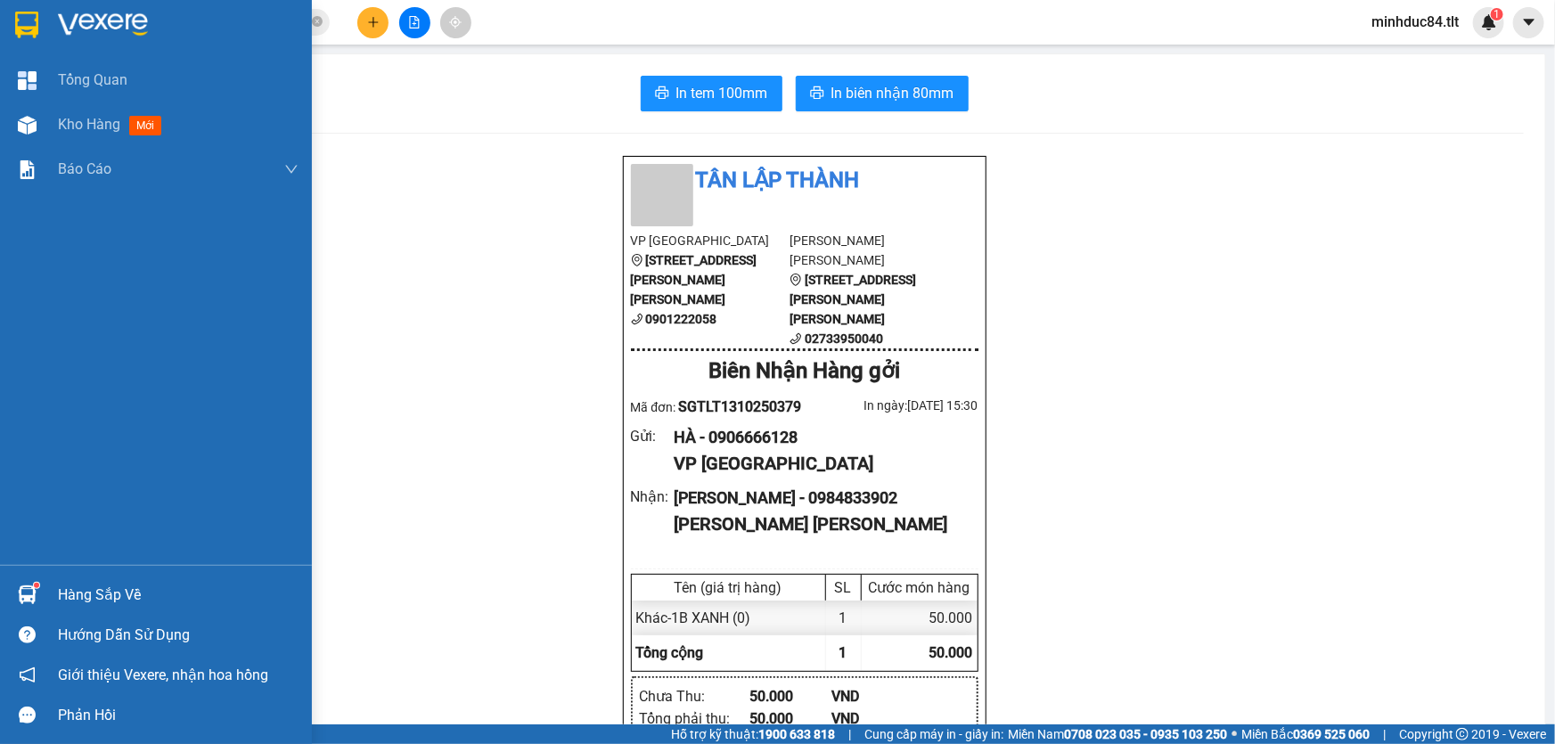
click at [45, 606] on div "Hàng sắp về" at bounding box center [156, 595] width 312 height 40
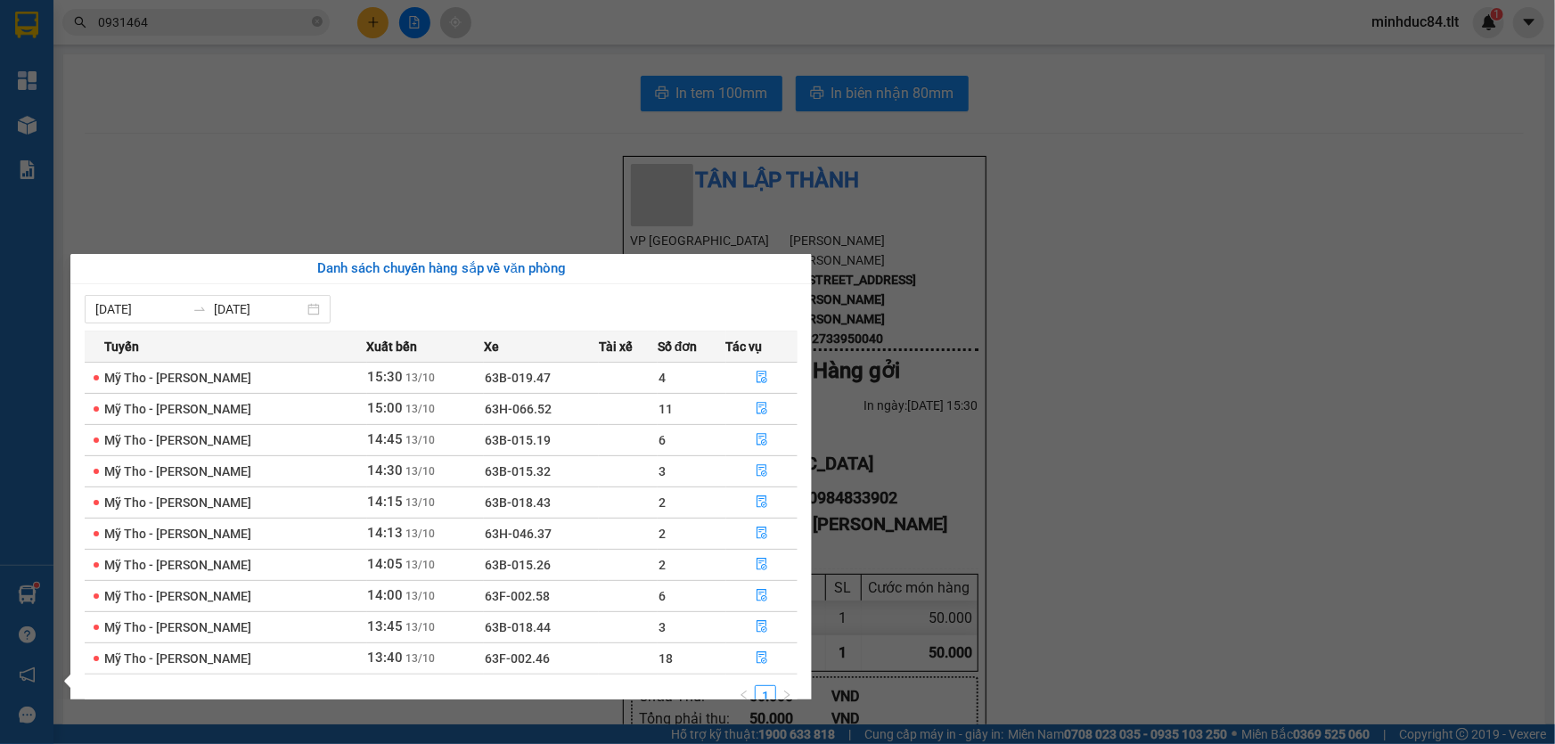
click at [975, 465] on section "Kết quả [PERSON_NAME] ( 16 ) Bộ lọc Mã ĐH Trạng thái Món hàng Thu hộ Tổng [PERS…" at bounding box center [777, 372] width 1555 height 744
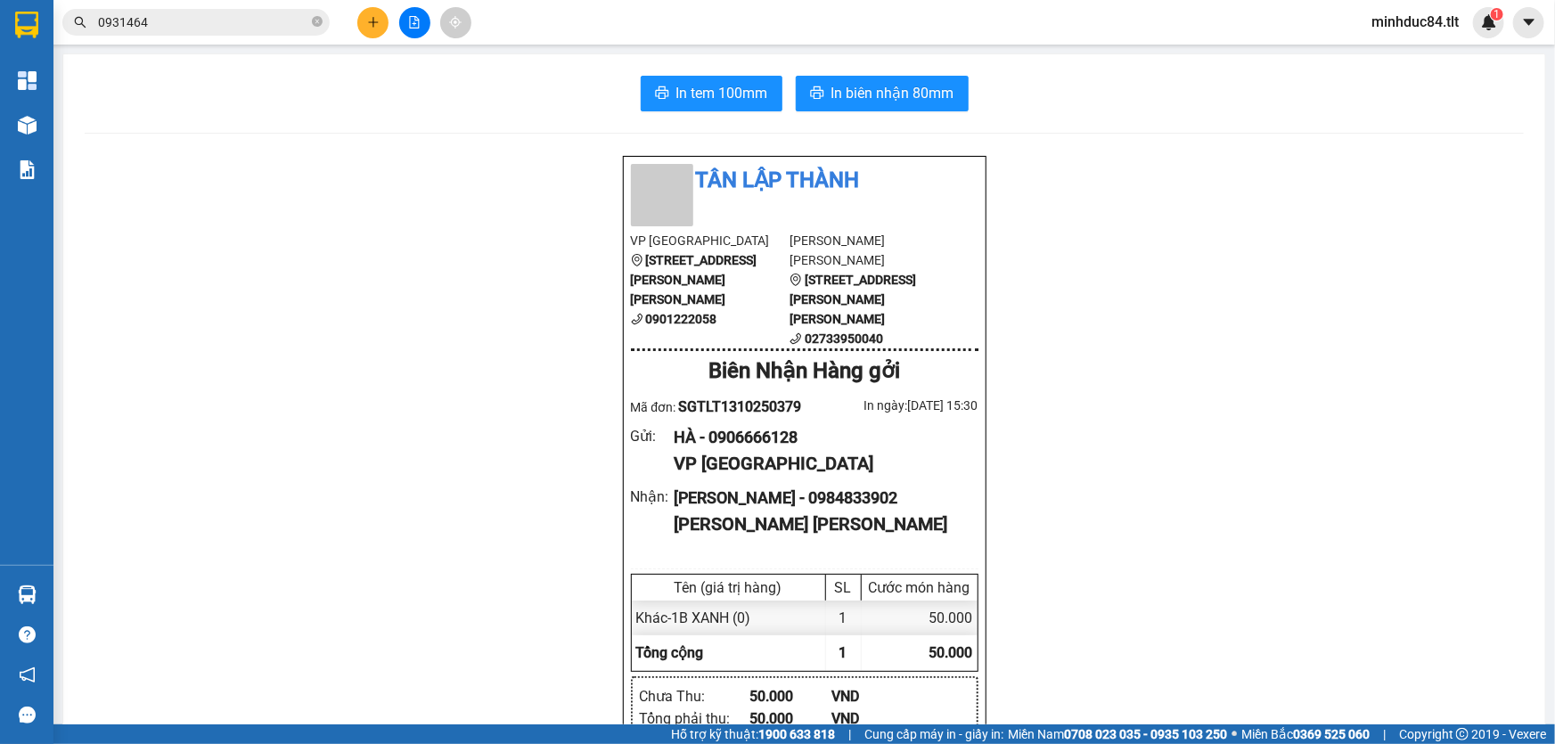
click at [183, 15] on input "0931464" at bounding box center [203, 22] width 210 height 20
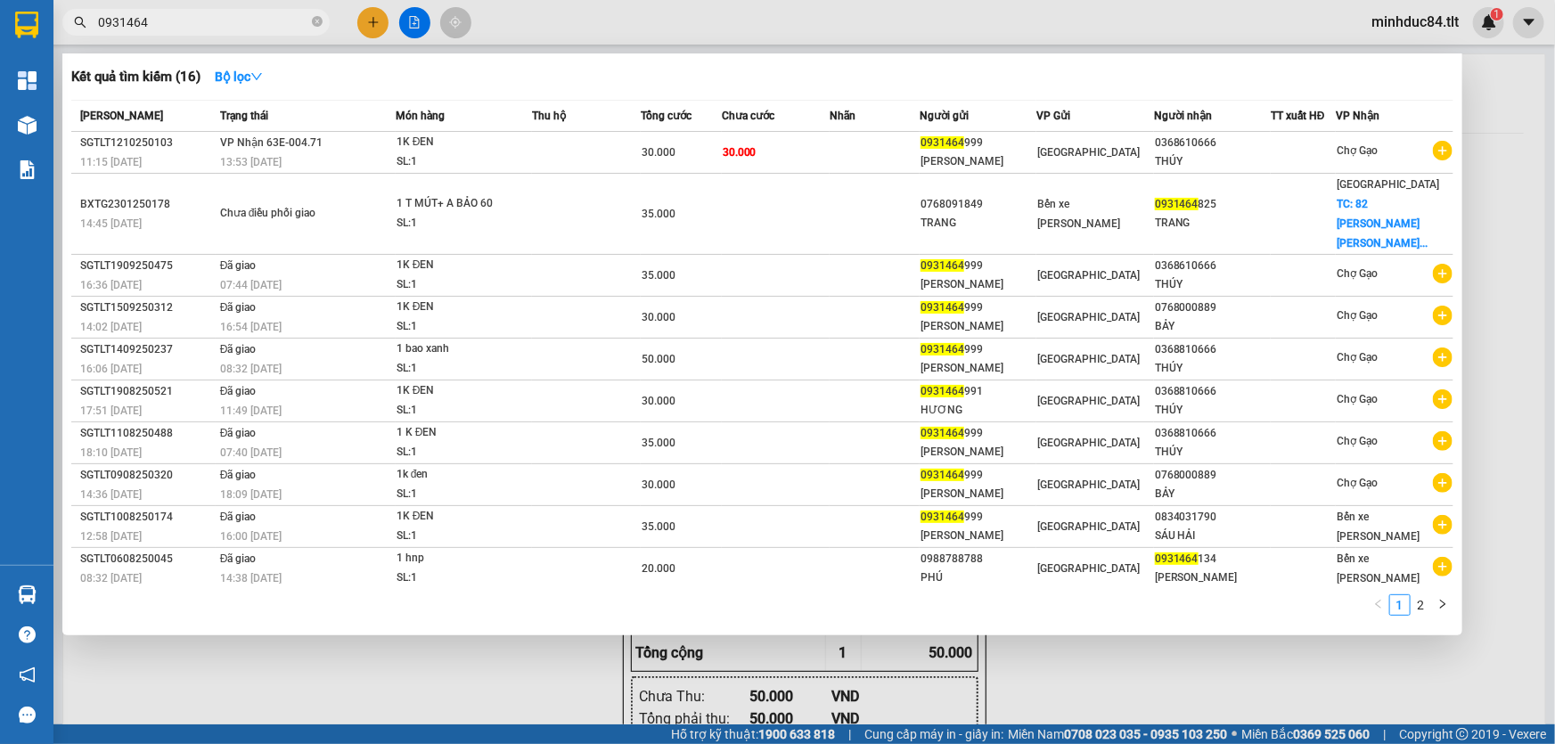
click at [185, 12] on input "0931464" at bounding box center [203, 22] width 210 height 20
click at [183, 13] on span "0931464" at bounding box center [195, 22] width 267 height 27
click at [178, 14] on input "0931464" at bounding box center [203, 22] width 210 height 20
click at [176, 16] on input "0931464" at bounding box center [203, 22] width 210 height 20
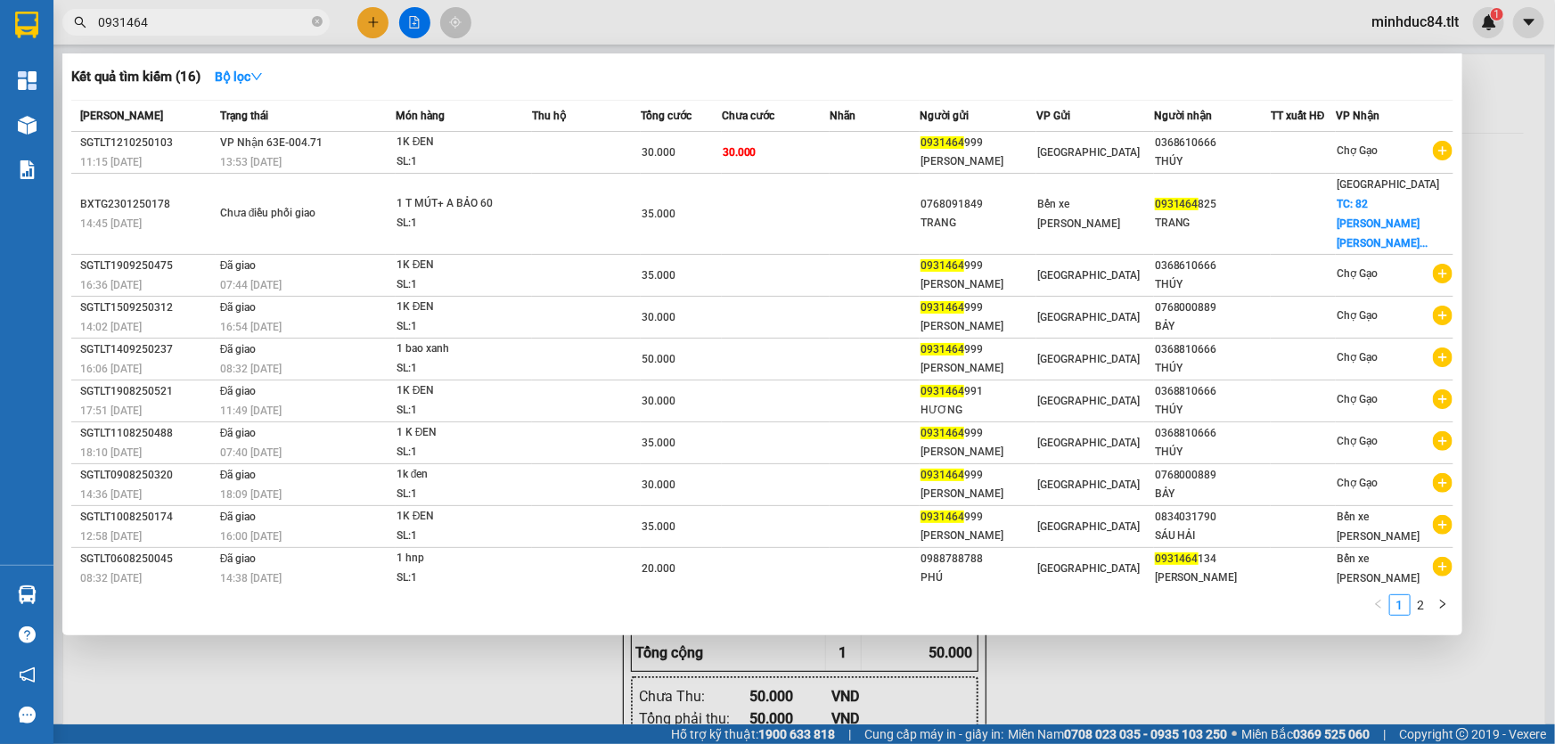
click at [217, 15] on input "0931464" at bounding box center [203, 22] width 210 height 20
click at [214, 26] on input "0931464" at bounding box center [203, 22] width 210 height 20
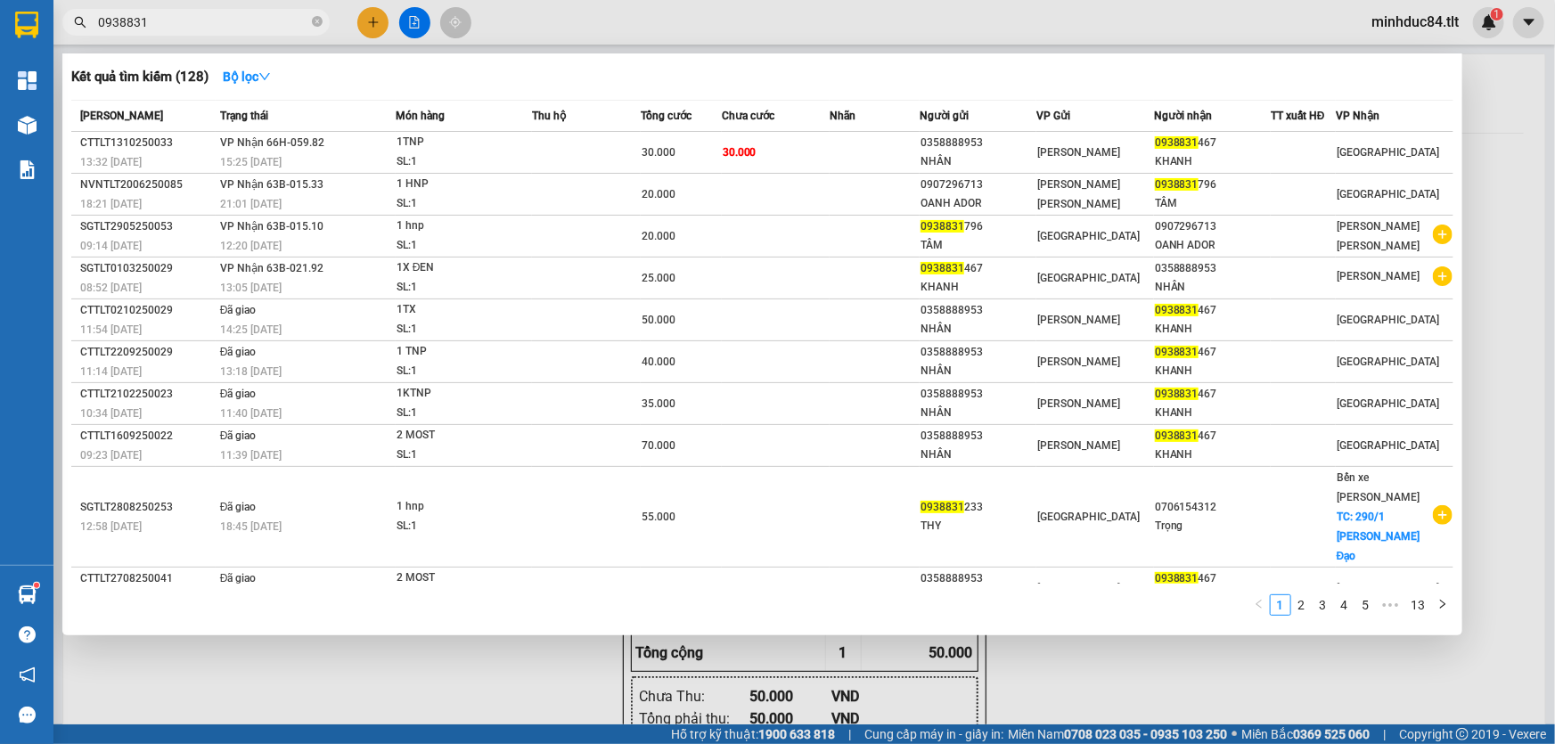
click at [179, 38] on div "Kết quả [PERSON_NAME] ( 128 ) Bộ lọc Mã ĐH Trạng thái Món hàng Thu hộ Tổng [PER…" at bounding box center [174, 22] width 348 height 31
click at [179, 42] on div at bounding box center [777, 372] width 1555 height 744
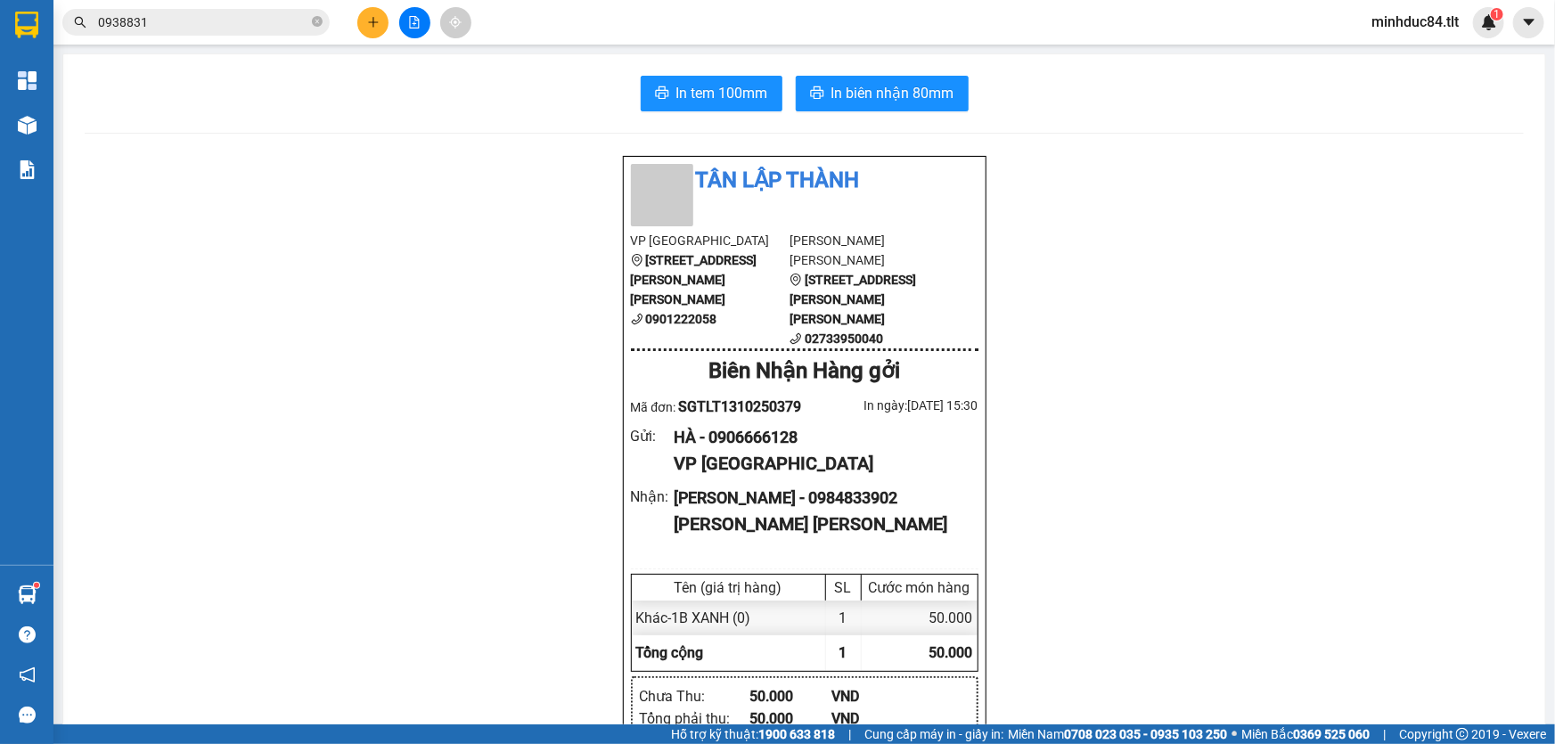
click at [217, 15] on input "0938831" at bounding box center [203, 22] width 210 height 20
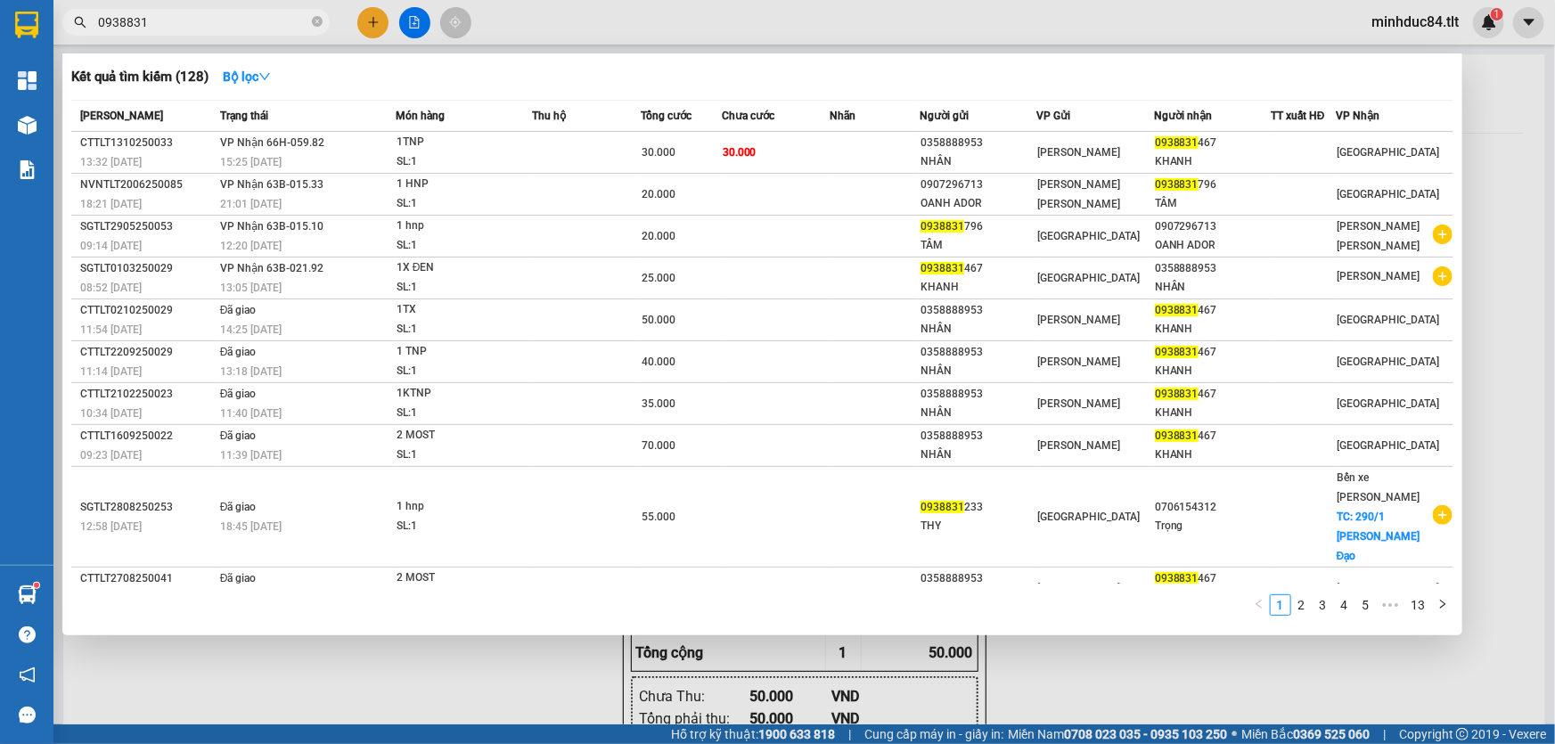
click at [217, 15] on input "0938831" at bounding box center [203, 22] width 210 height 20
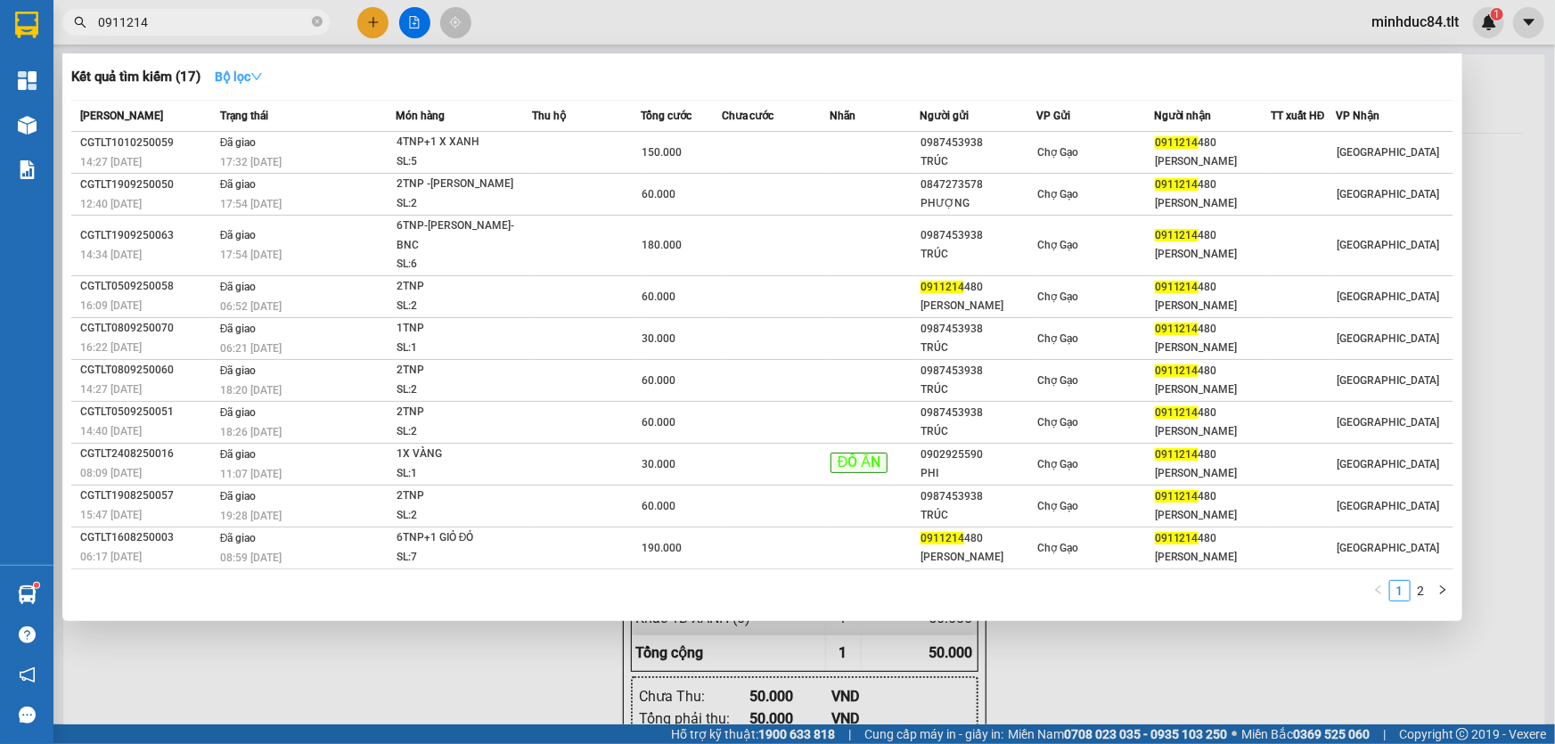
type input "0911214"
click at [246, 70] on strong "Bộ lọc" at bounding box center [239, 77] width 48 height 14
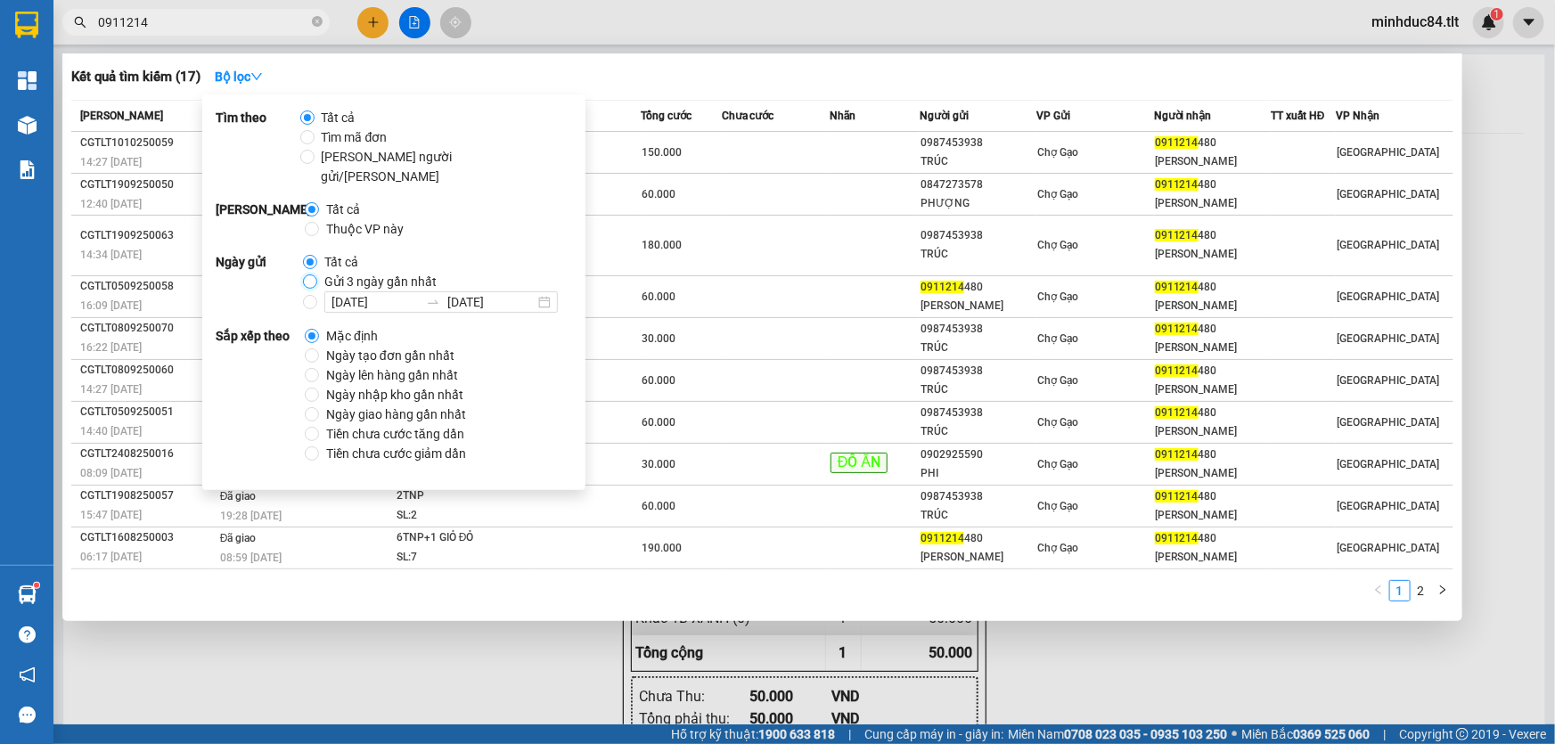
click at [309, 274] on input "Gửi 3 ngày gần nhất" at bounding box center [310, 281] width 14 height 14
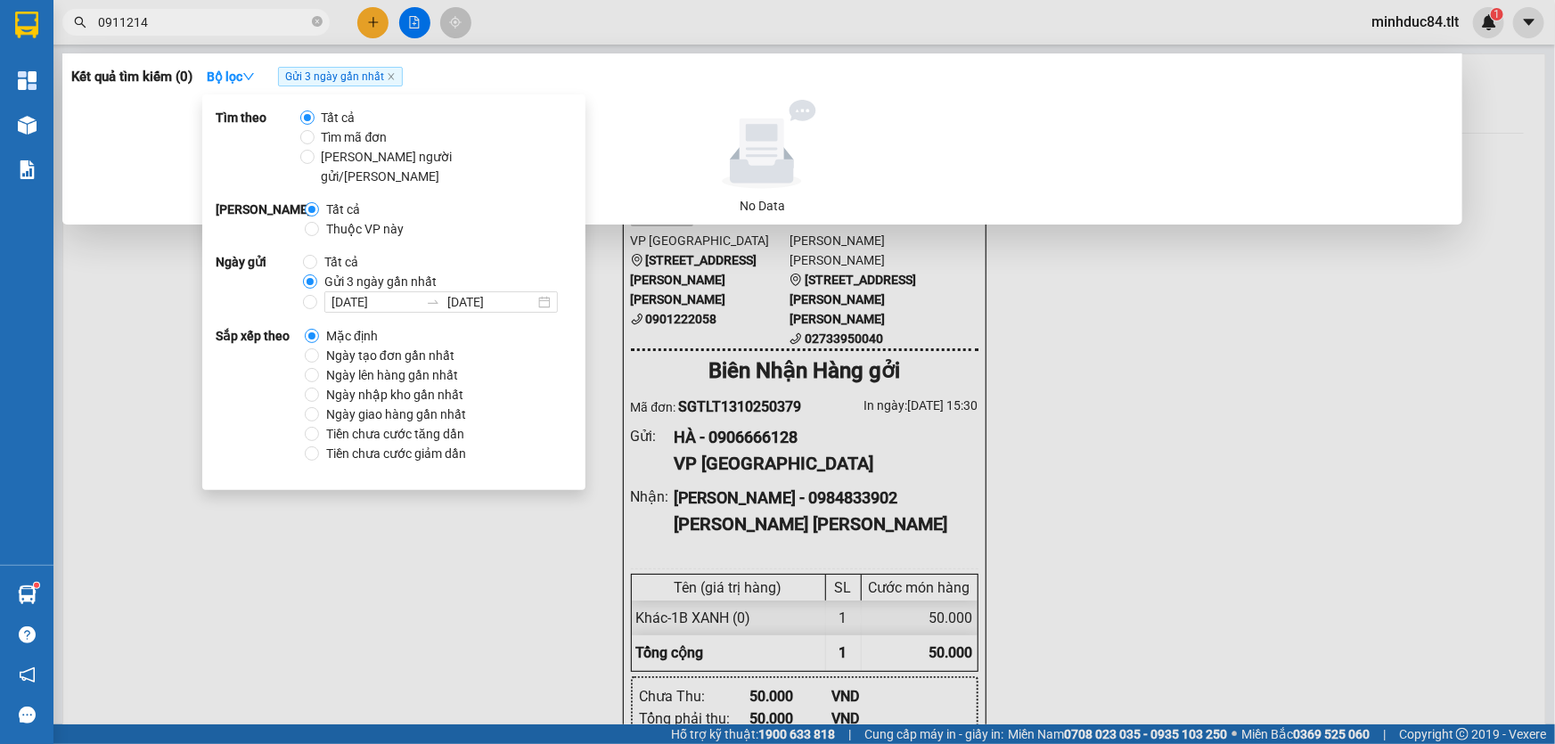
click at [788, 93] on div "Kết quả tìm kiếm ( 0 ) Bộ lọc Gửi 3 ngày gần nhất No Data" at bounding box center [762, 138] width 1400 height 171
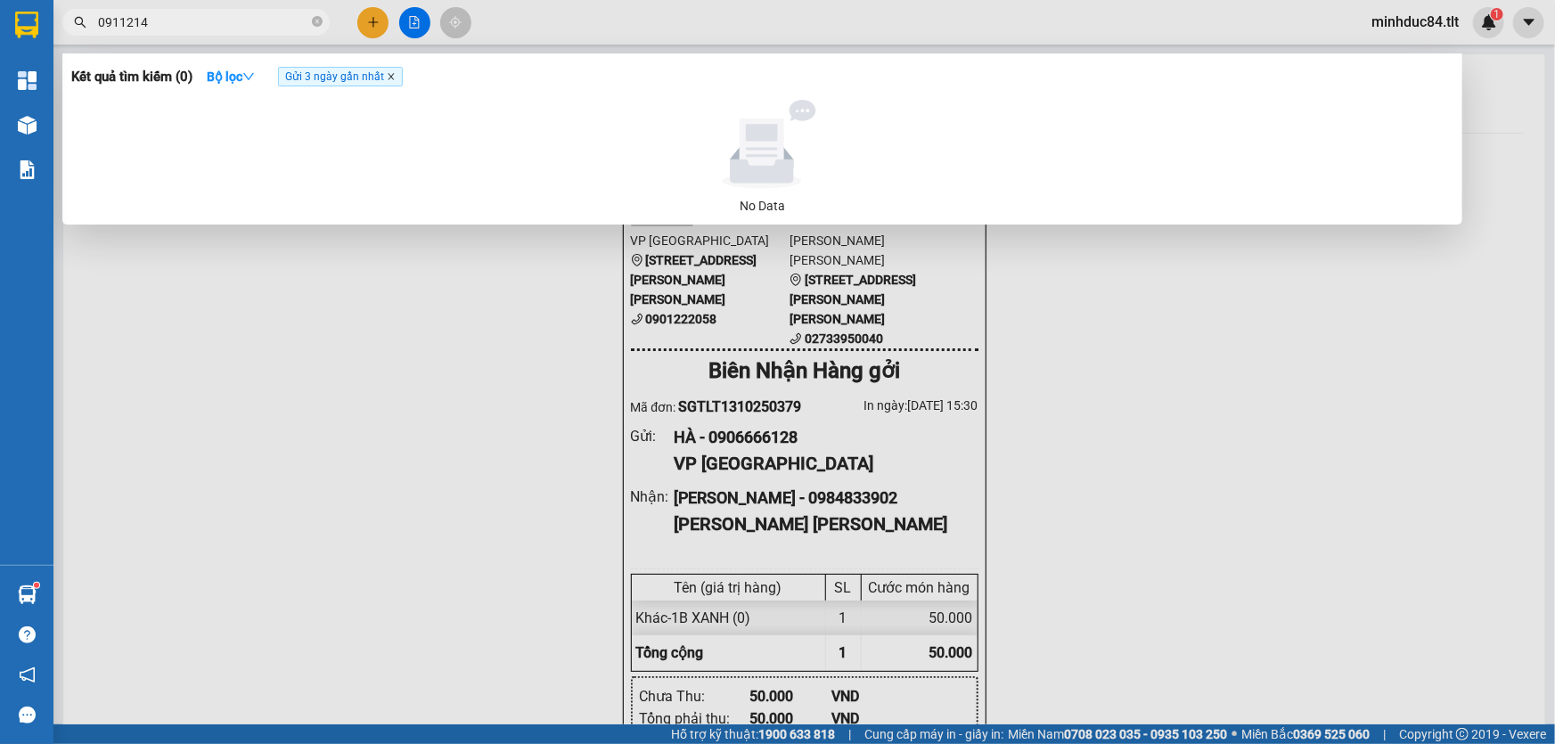
click at [390, 80] on icon "close" at bounding box center [391, 76] width 9 height 9
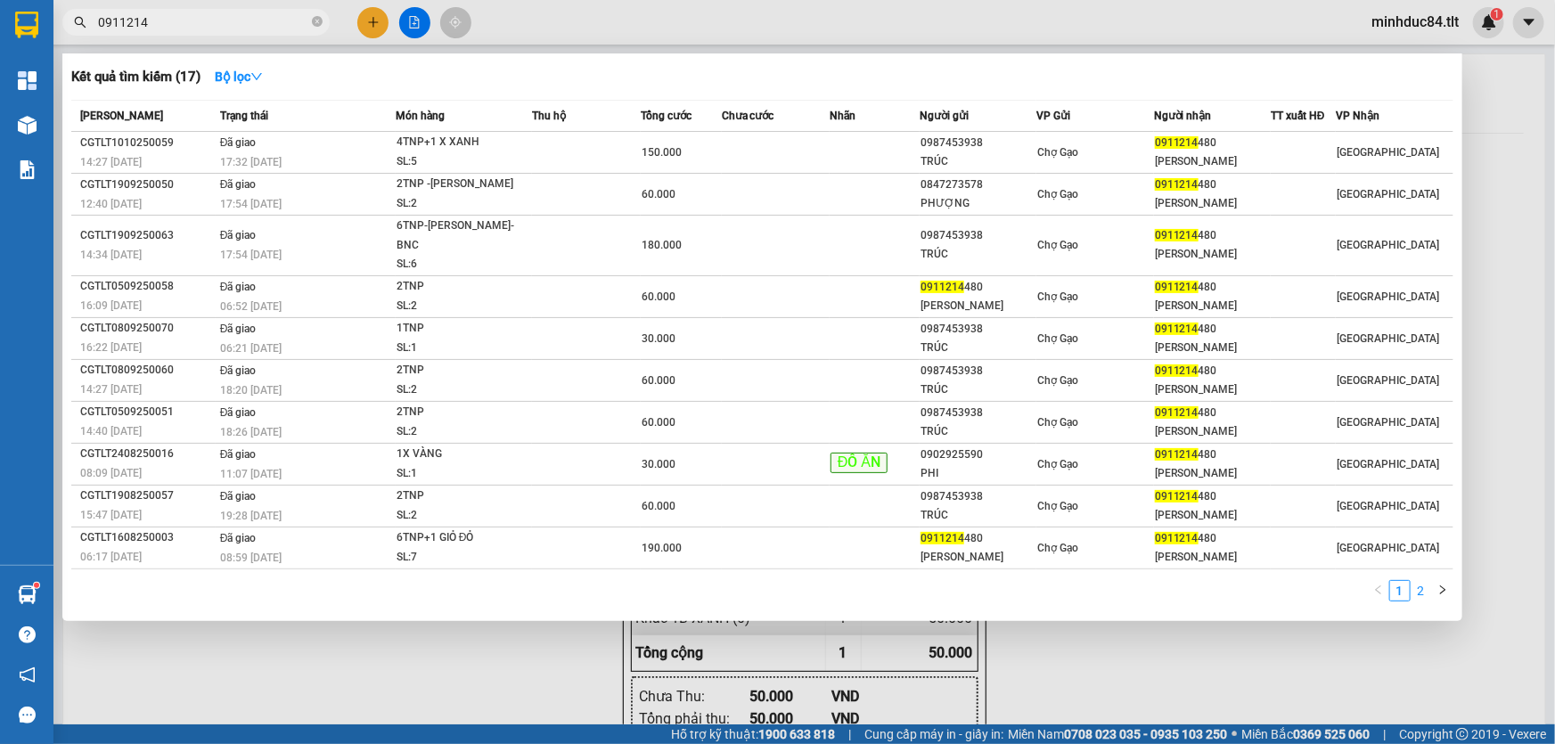
click at [1420, 581] on link "2" at bounding box center [1422, 591] width 20 height 20
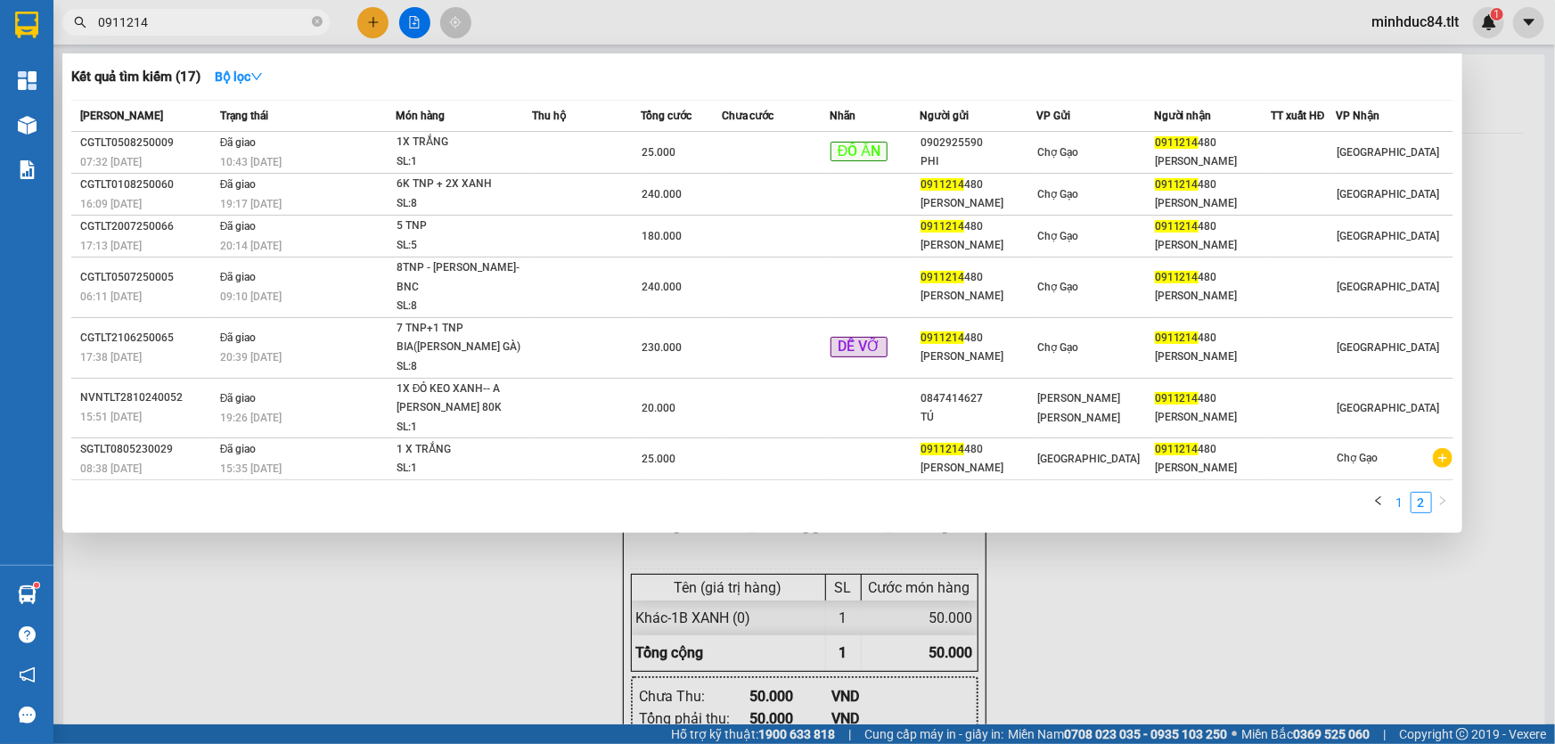
click at [1397, 493] on link "1" at bounding box center [1400, 503] width 20 height 20
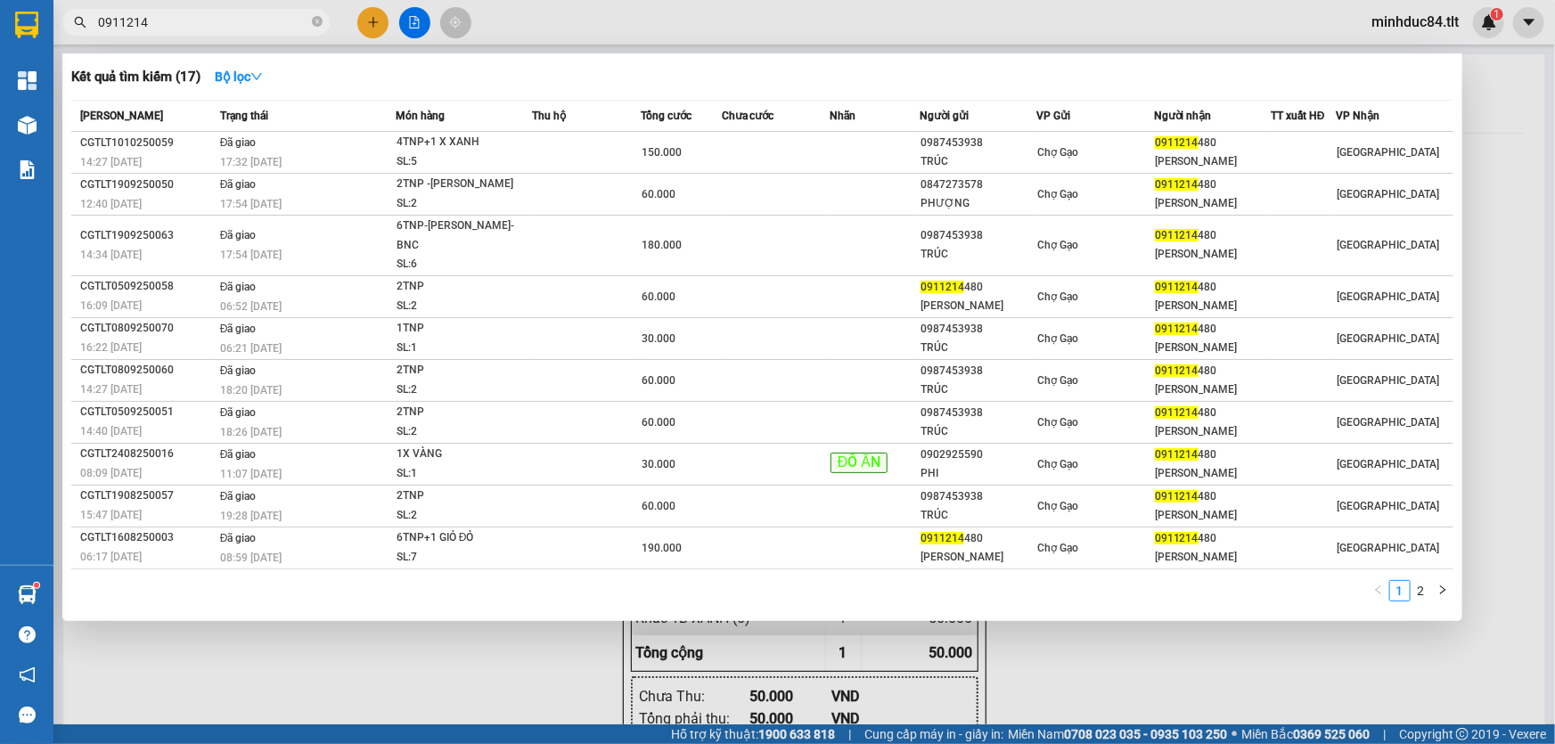
click at [203, 18] on input "0911214" at bounding box center [203, 22] width 210 height 20
